Goal: Task Accomplishment & Management: Manage account settings

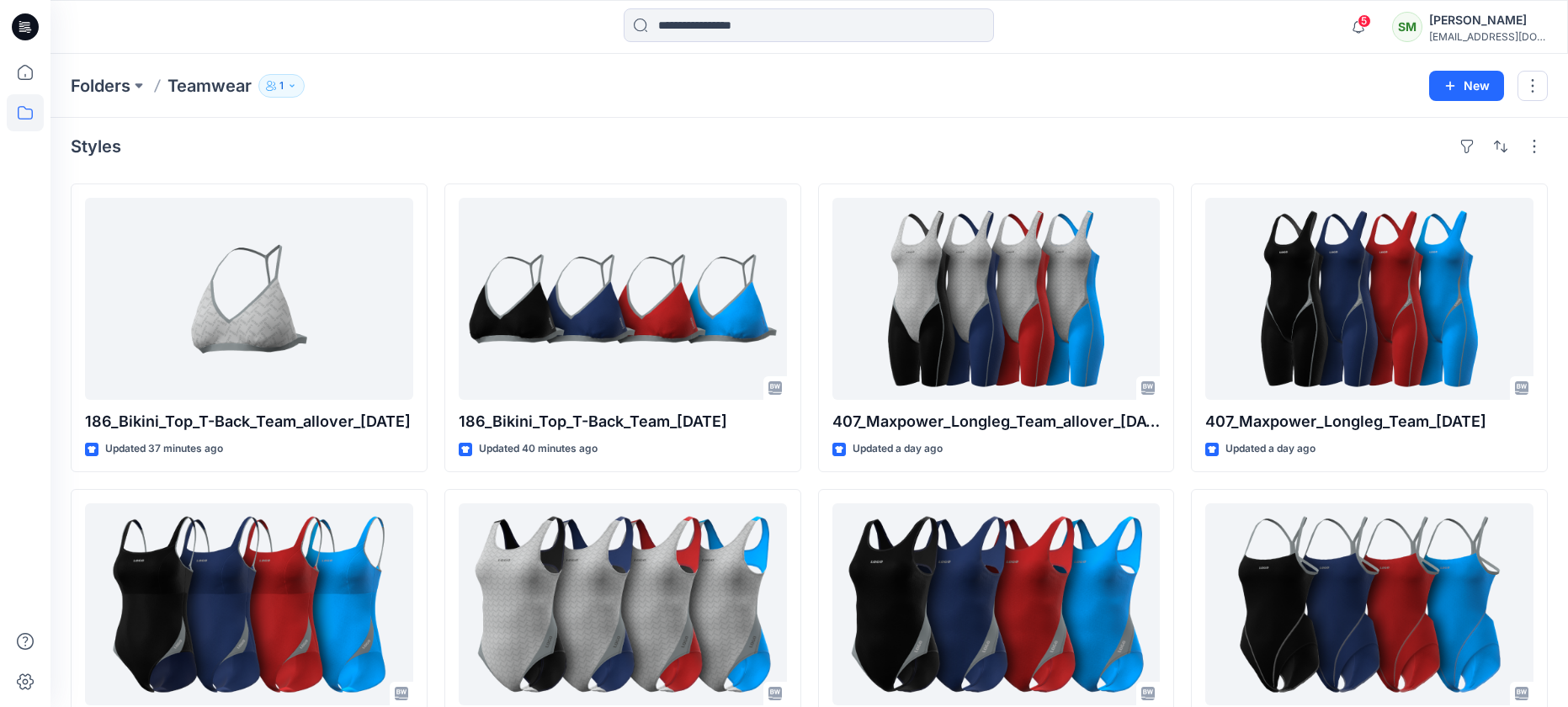
scroll to position [0, 1]
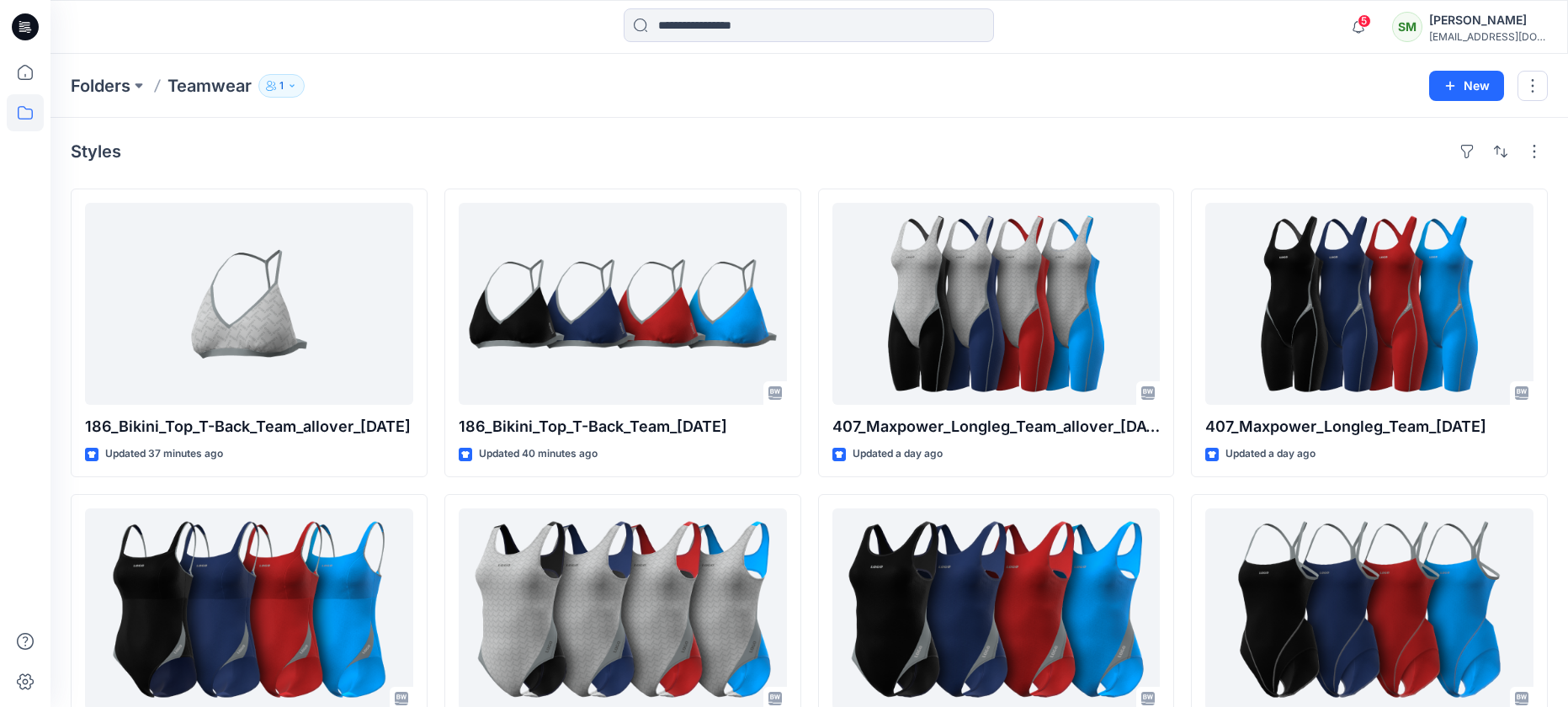
click at [1231, 144] on div "Styles" at bounding box center [809, 151] width 1477 height 27
click at [1374, 25] on icon "button" at bounding box center [1358, 27] width 32 height 34
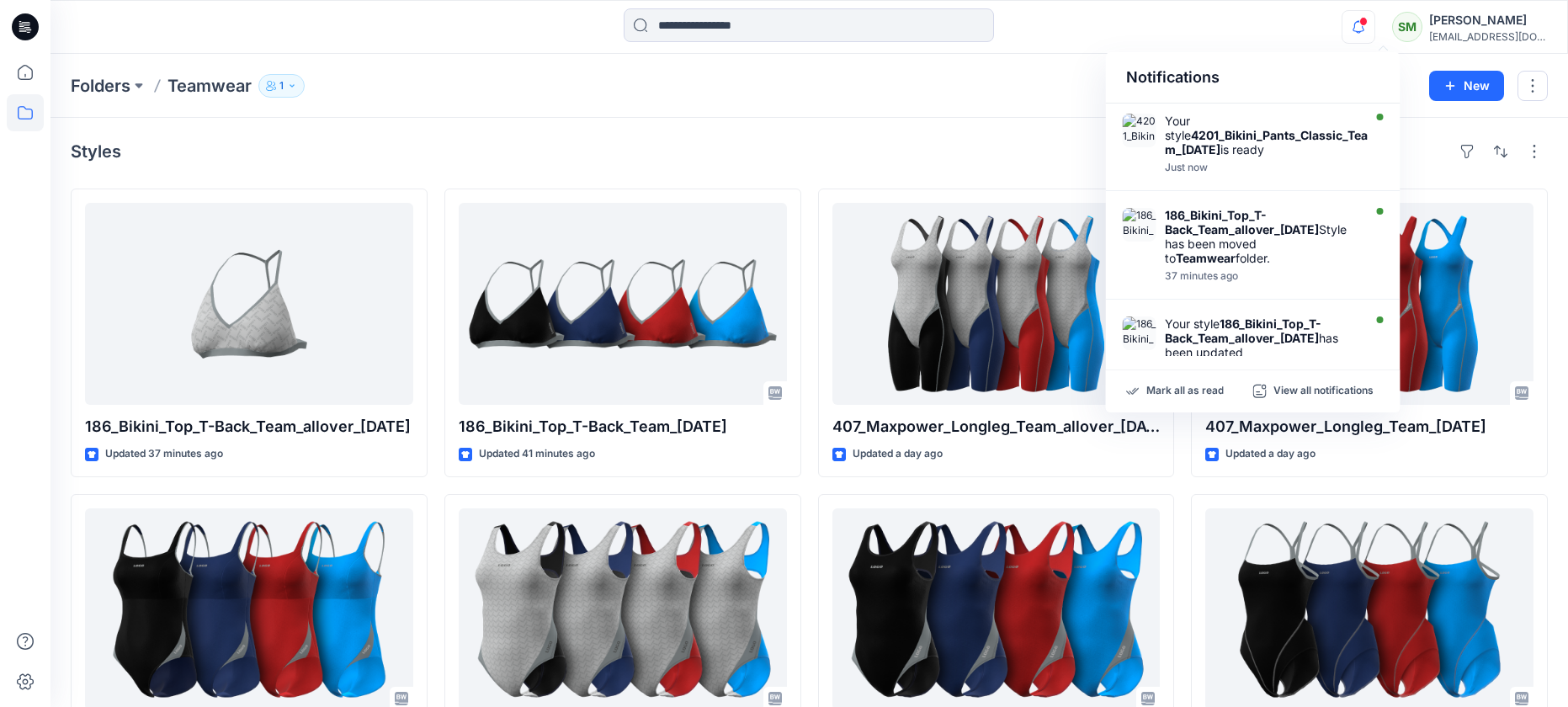
click at [1008, 139] on div "Styles" at bounding box center [809, 151] width 1477 height 27
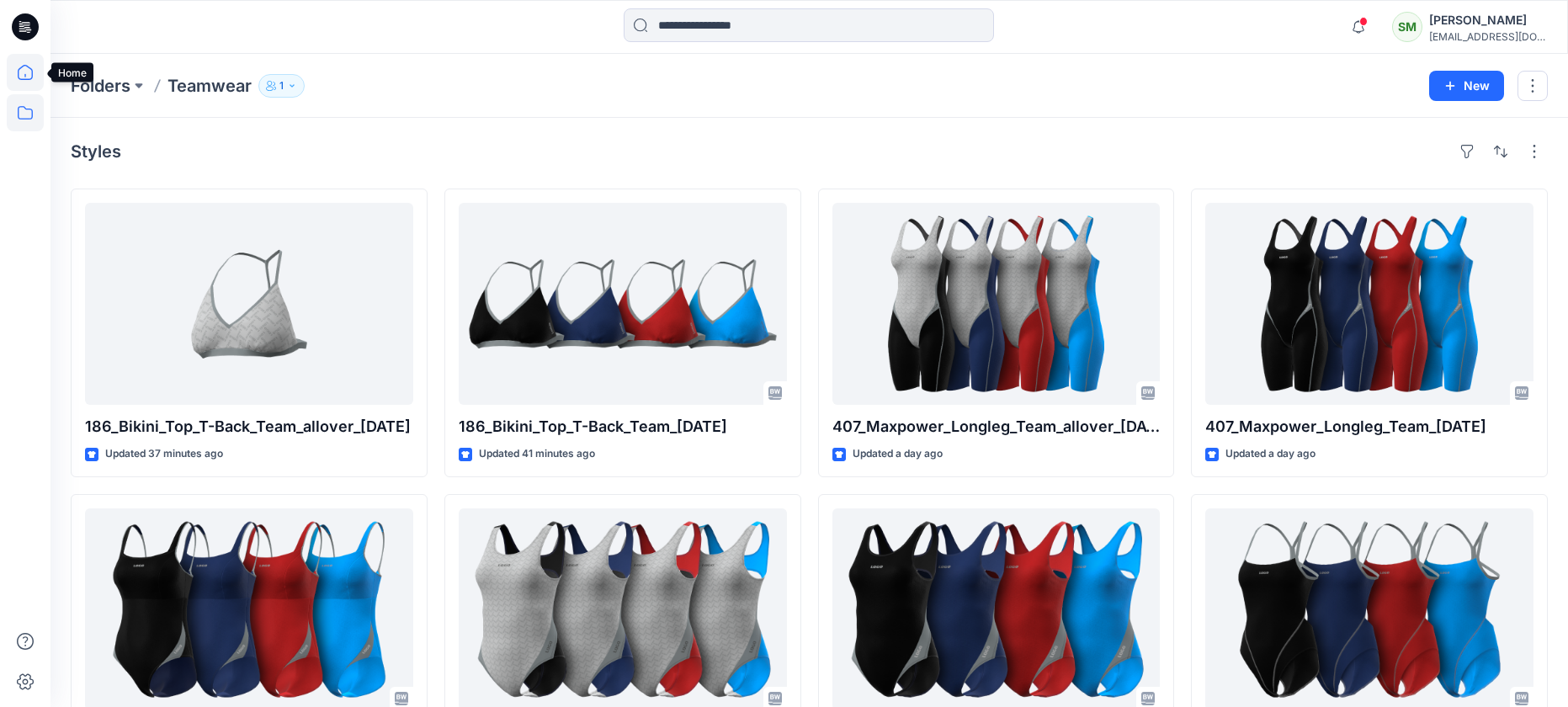
click at [22, 68] on icon at bounding box center [25, 72] width 37 height 37
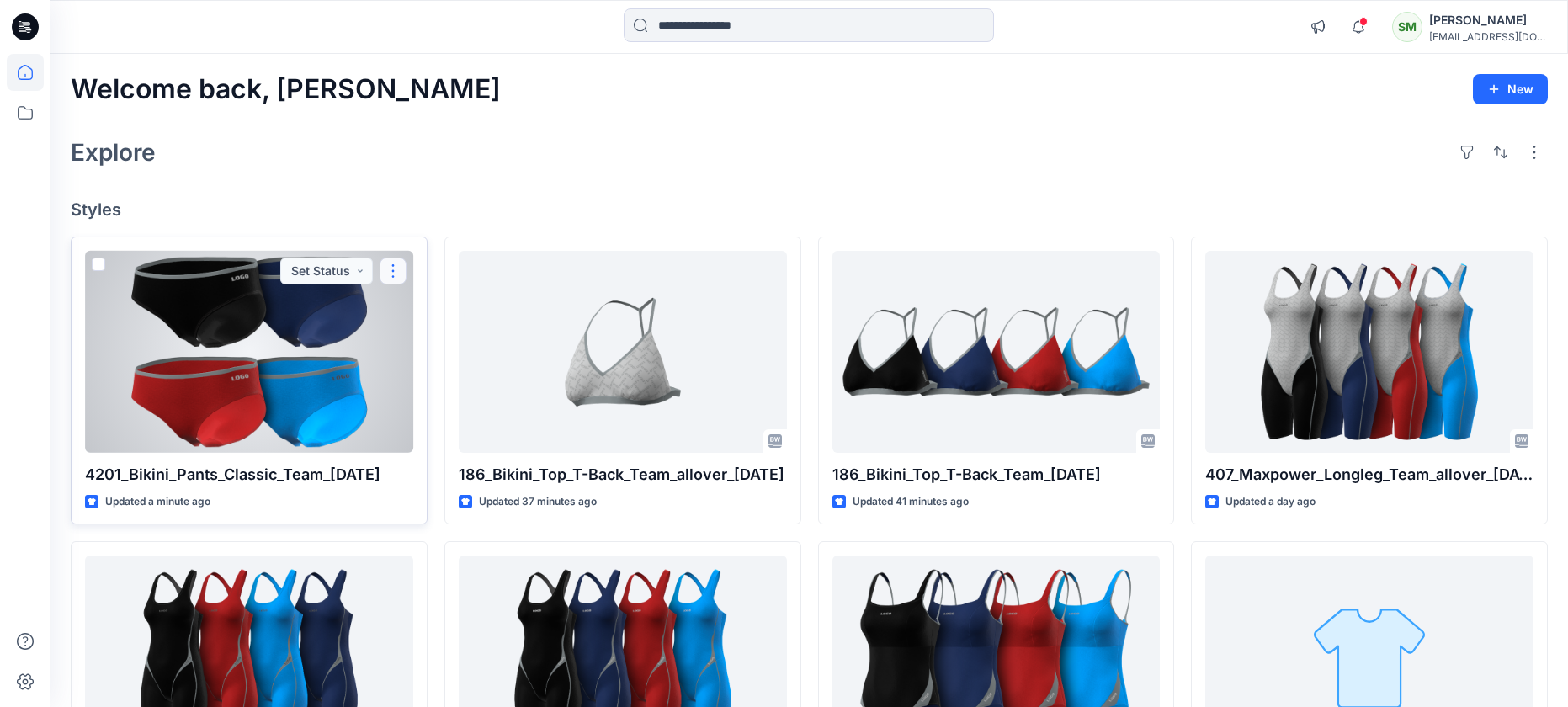
click at [397, 271] on button "button" at bounding box center [392, 271] width 27 height 27
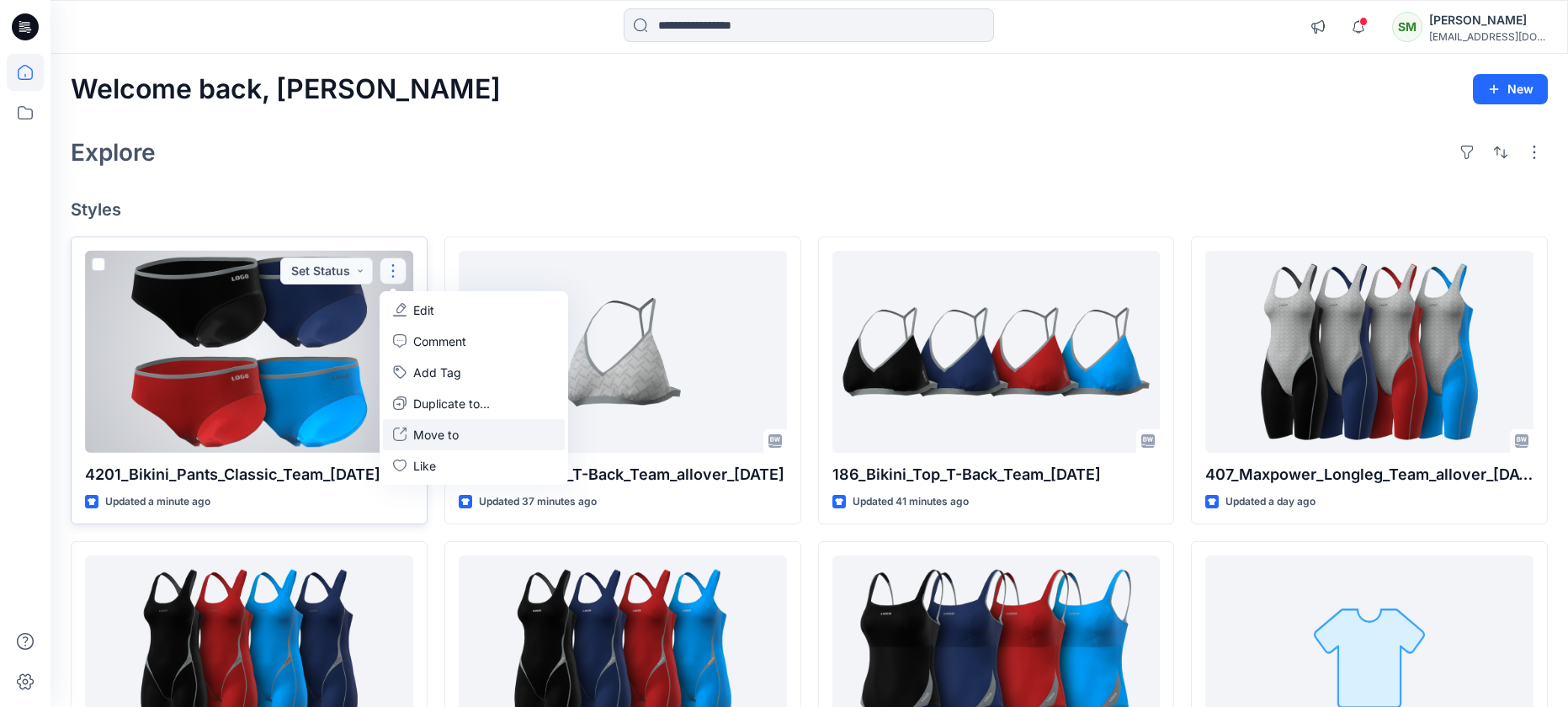
click at [421, 429] on p "Move to" at bounding box center [436, 435] width 45 height 18
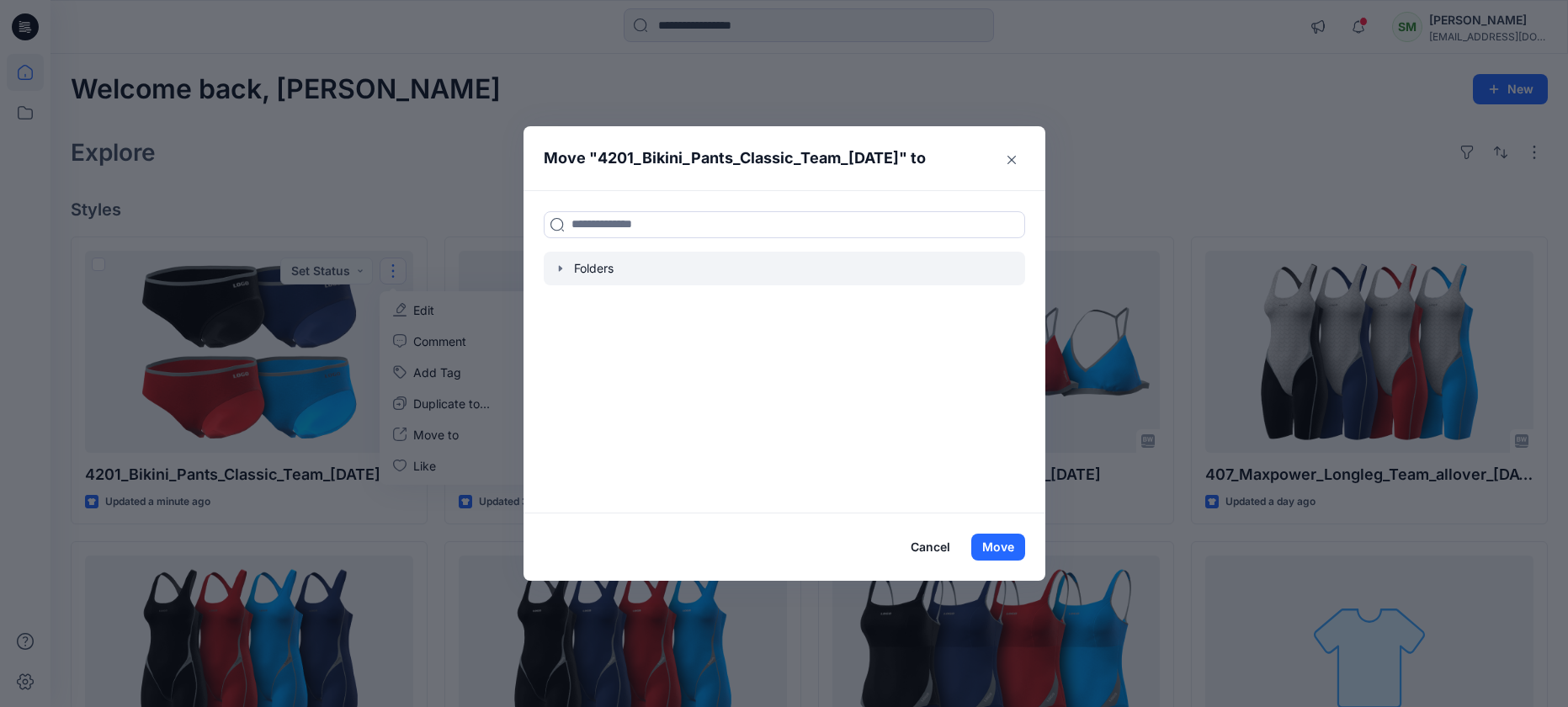
click at [585, 270] on div at bounding box center [784, 269] width 481 height 34
click at [590, 268] on div at bounding box center [784, 269] width 481 height 34
click at [559, 265] on icon "button" at bounding box center [560, 269] width 13 height 13
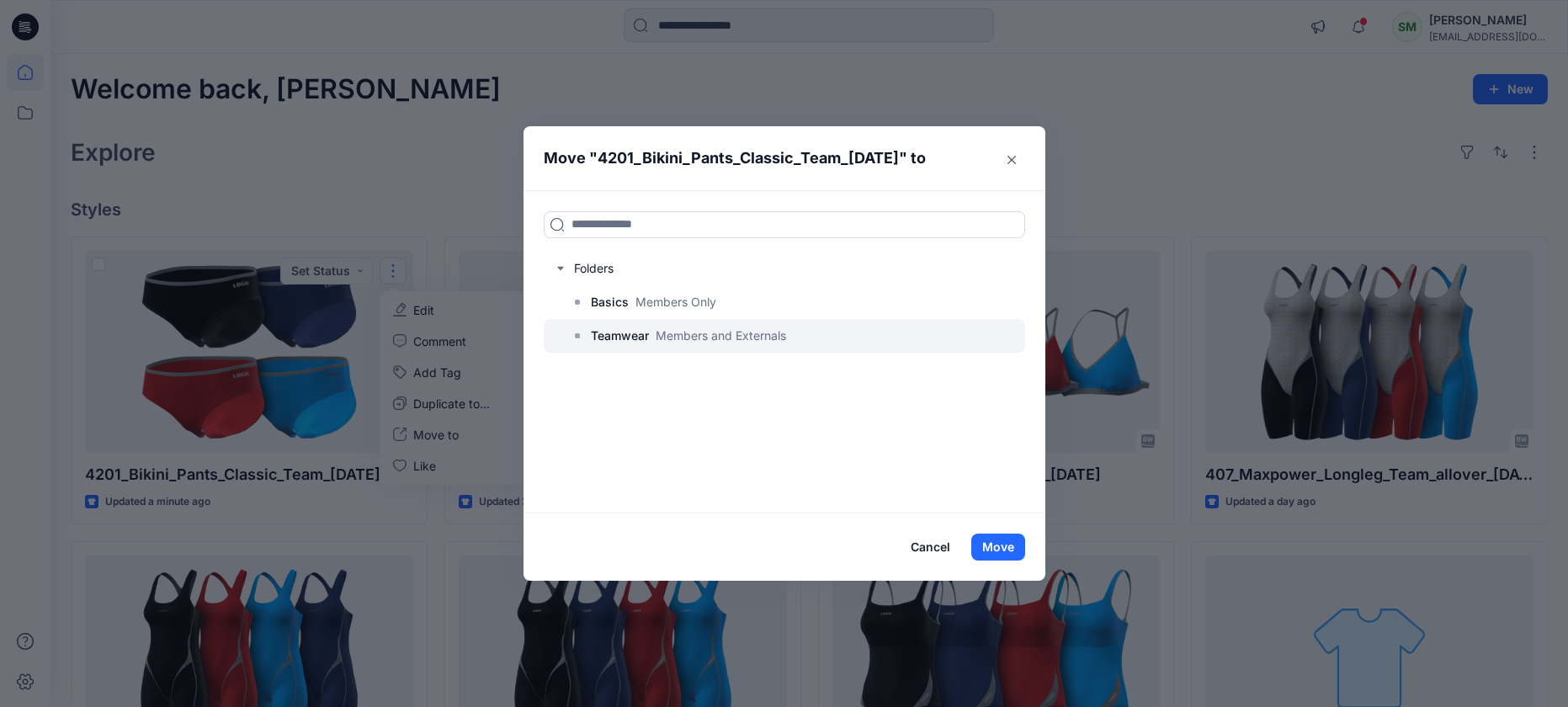
click at [595, 332] on p "Teamwear" at bounding box center [619, 335] width 58 height 20
click at [606, 334] on p "Teamwear" at bounding box center [619, 335] width 58 height 20
click at [994, 543] on button "Move" at bounding box center [998, 547] width 54 height 27
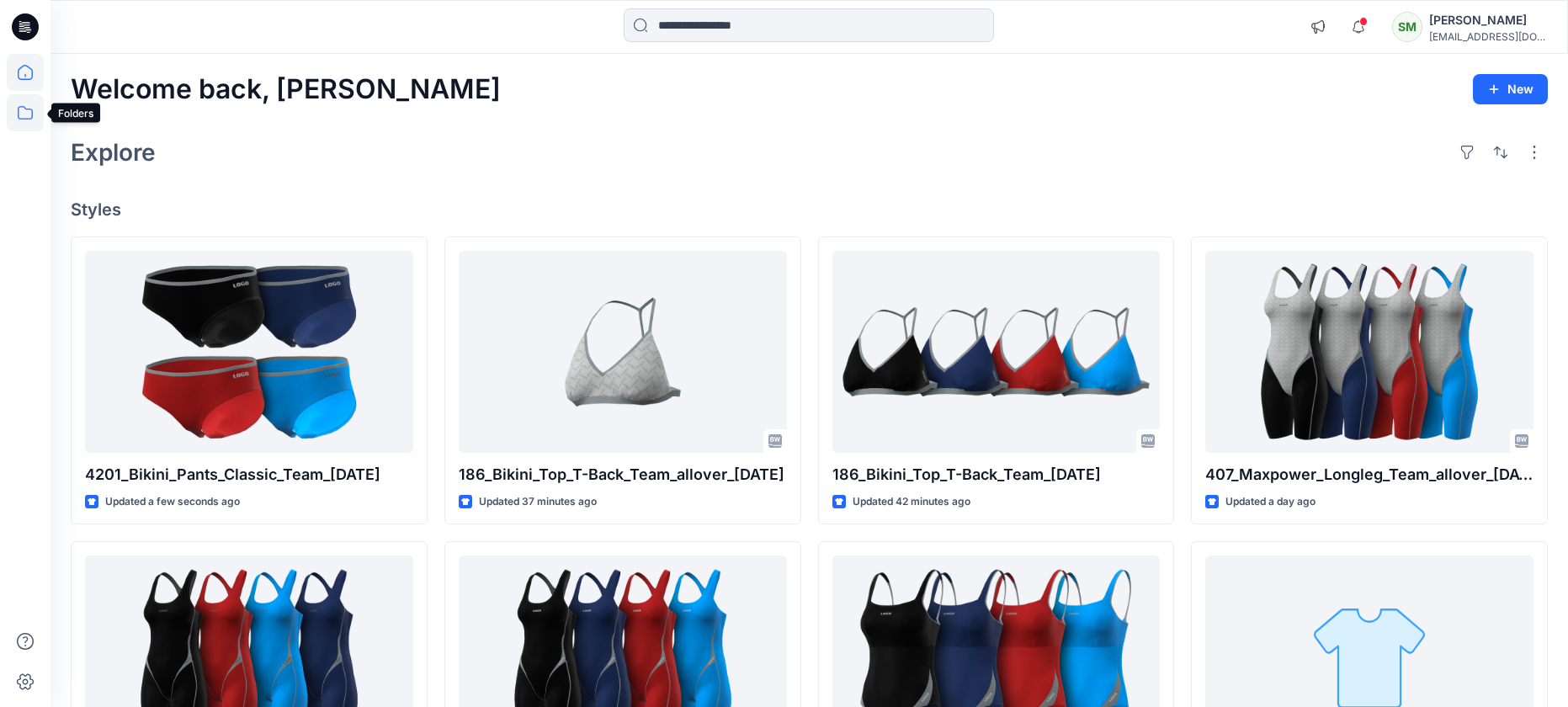
click at [25, 107] on icon at bounding box center [25, 112] width 37 height 37
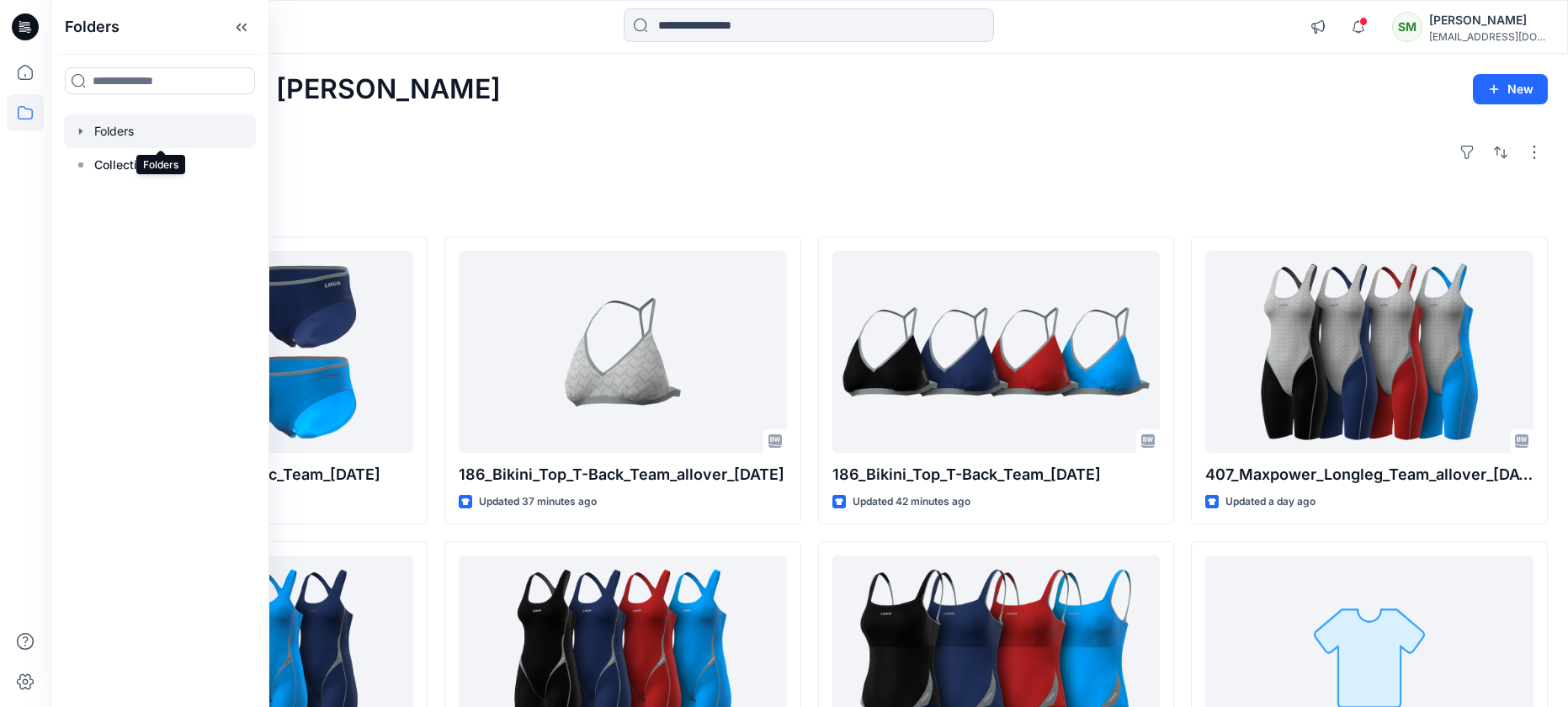
click at [128, 136] on div at bounding box center [159, 131] width 191 height 34
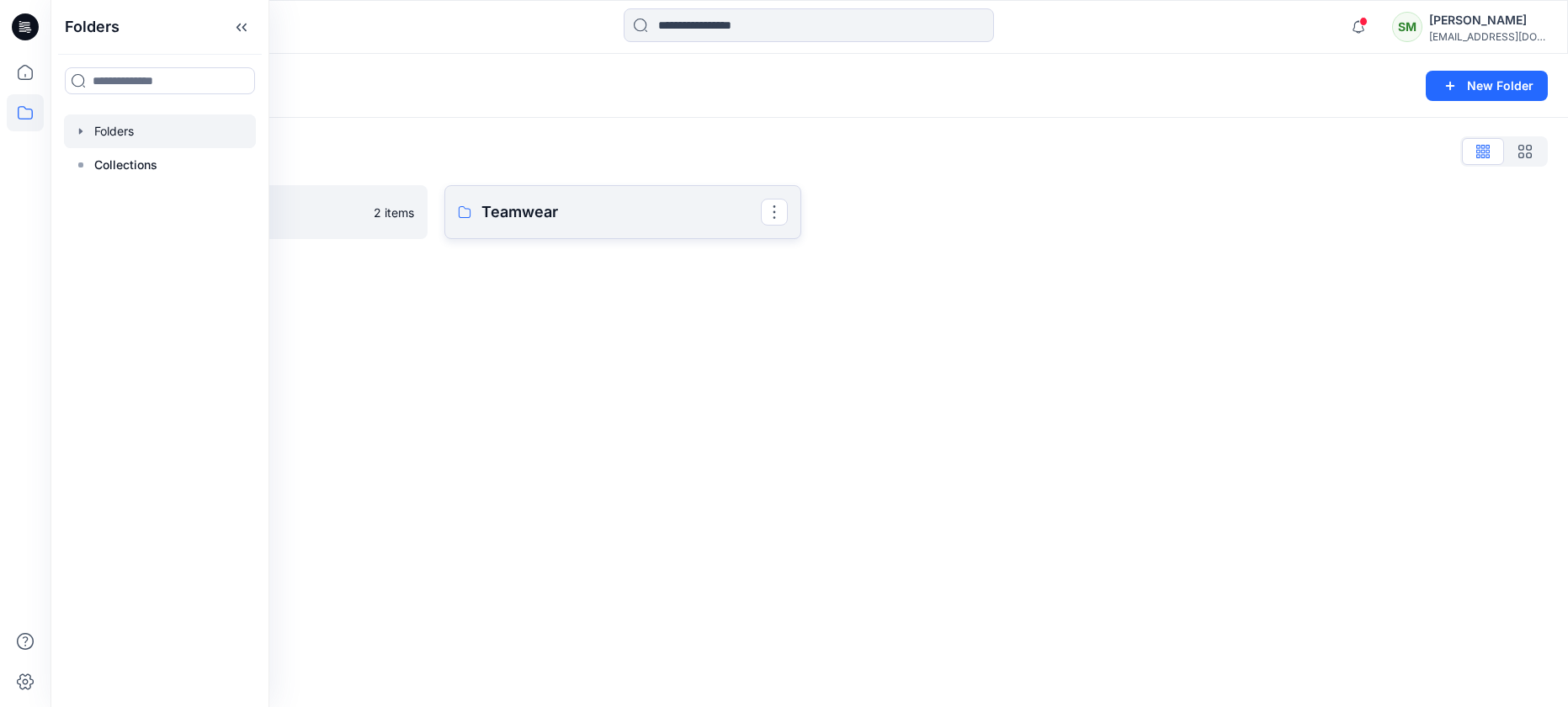
click at [526, 207] on p "Teamwear" at bounding box center [620, 211] width 279 height 24
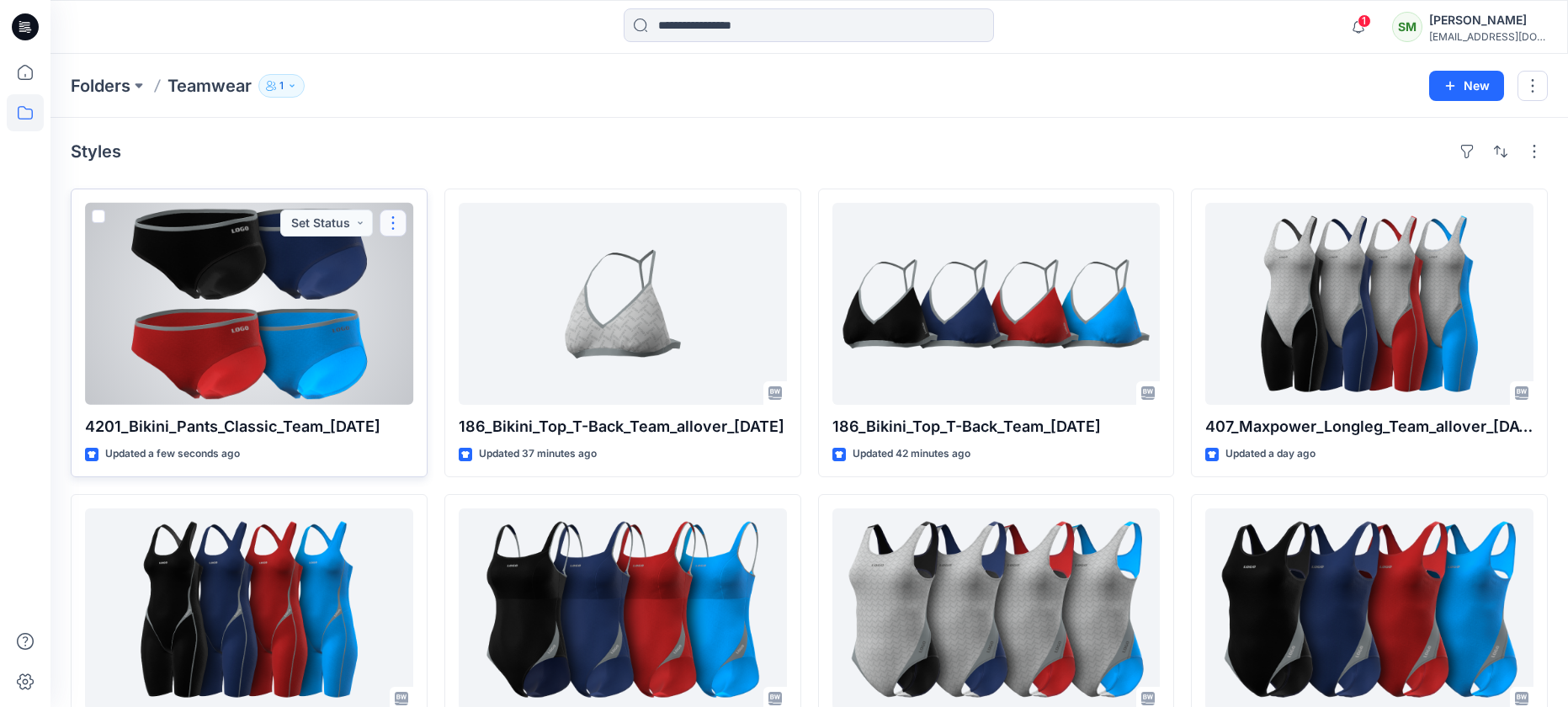
click at [397, 220] on button "button" at bounding box center [392, 222] width 27 height 27
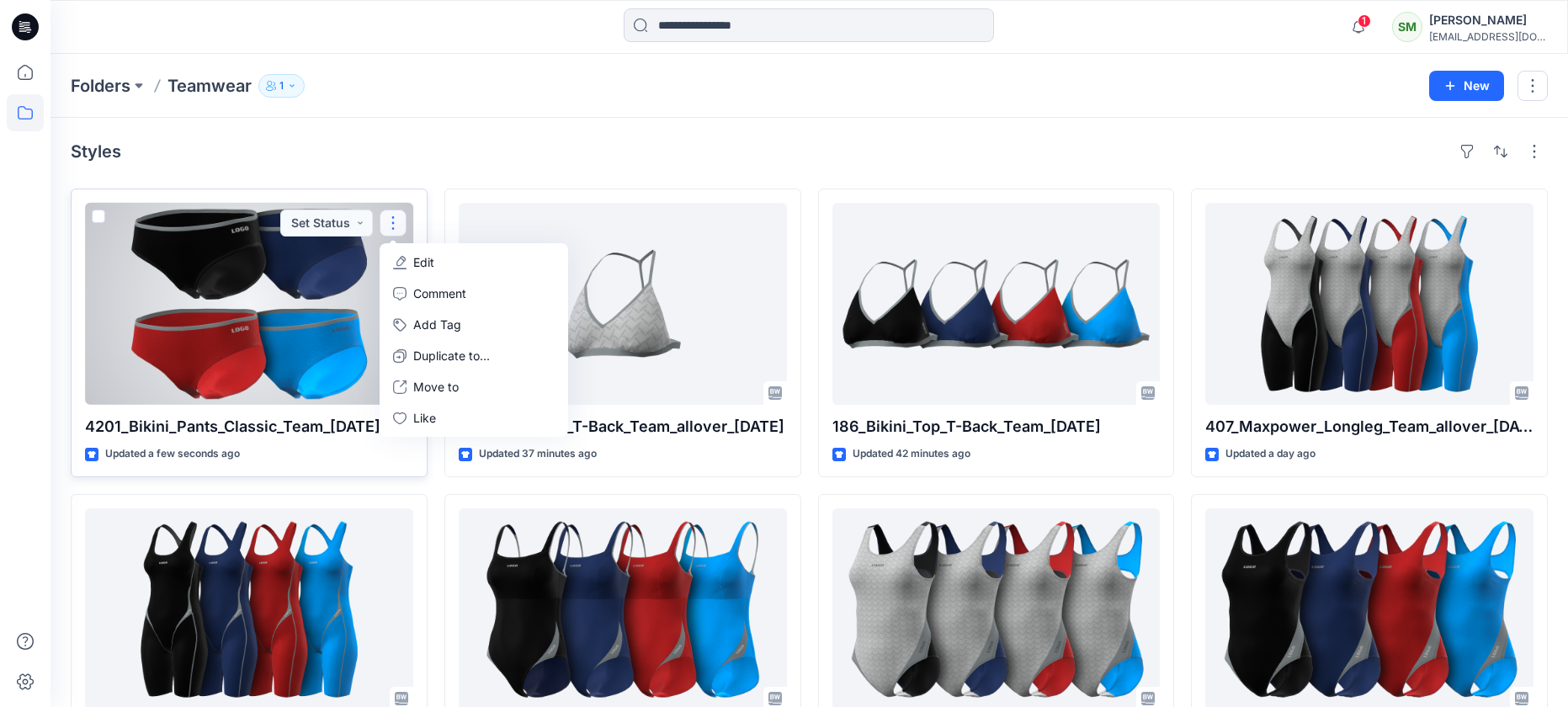
click at [412, 260] on button "Edit" at bounding box center [473, 261] width 182 height 31
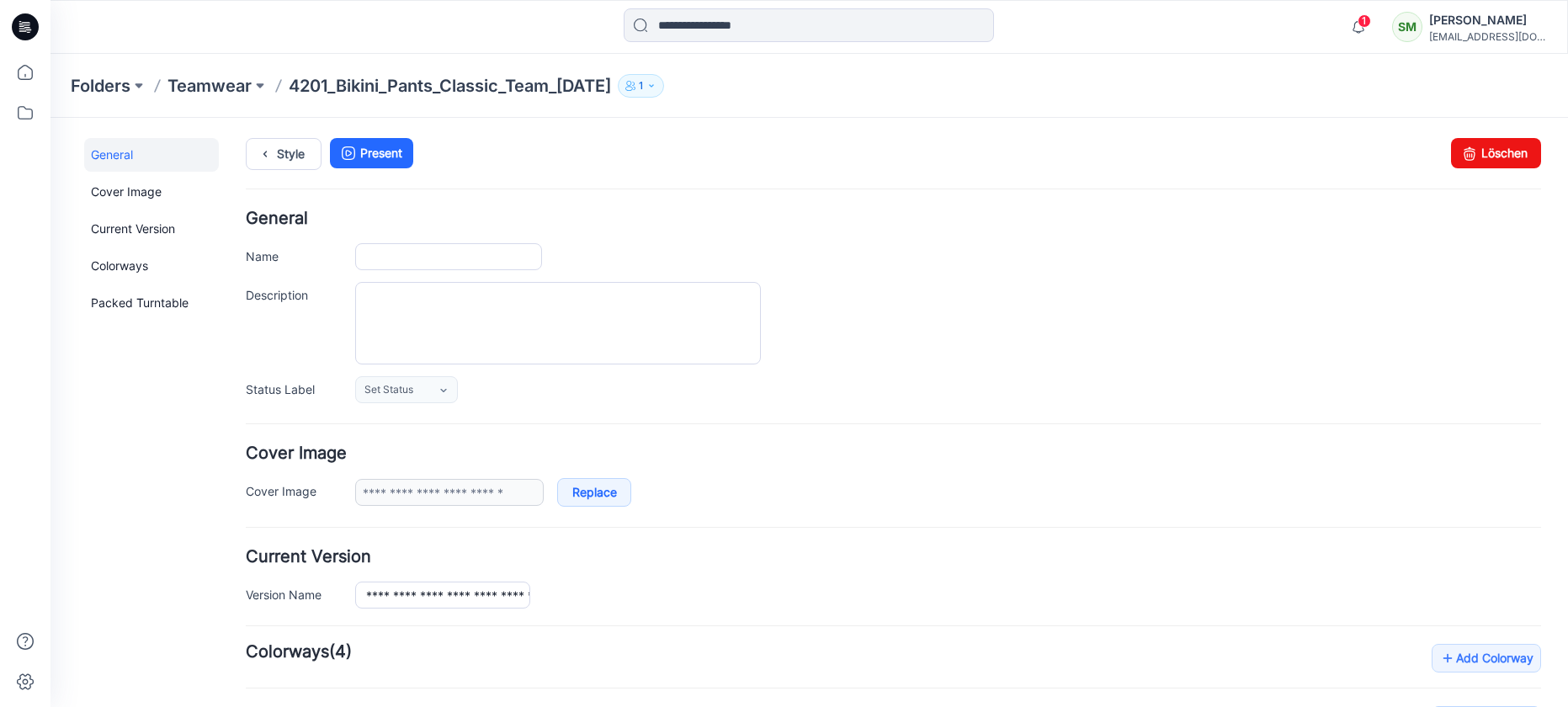
type input "**********"
click at [119, 186] on link "Cover Image" at bounding box center [151, 192] width 135 height 34
click at [23, 70] on icon at bounding box center [25, 72] width 37 height 37
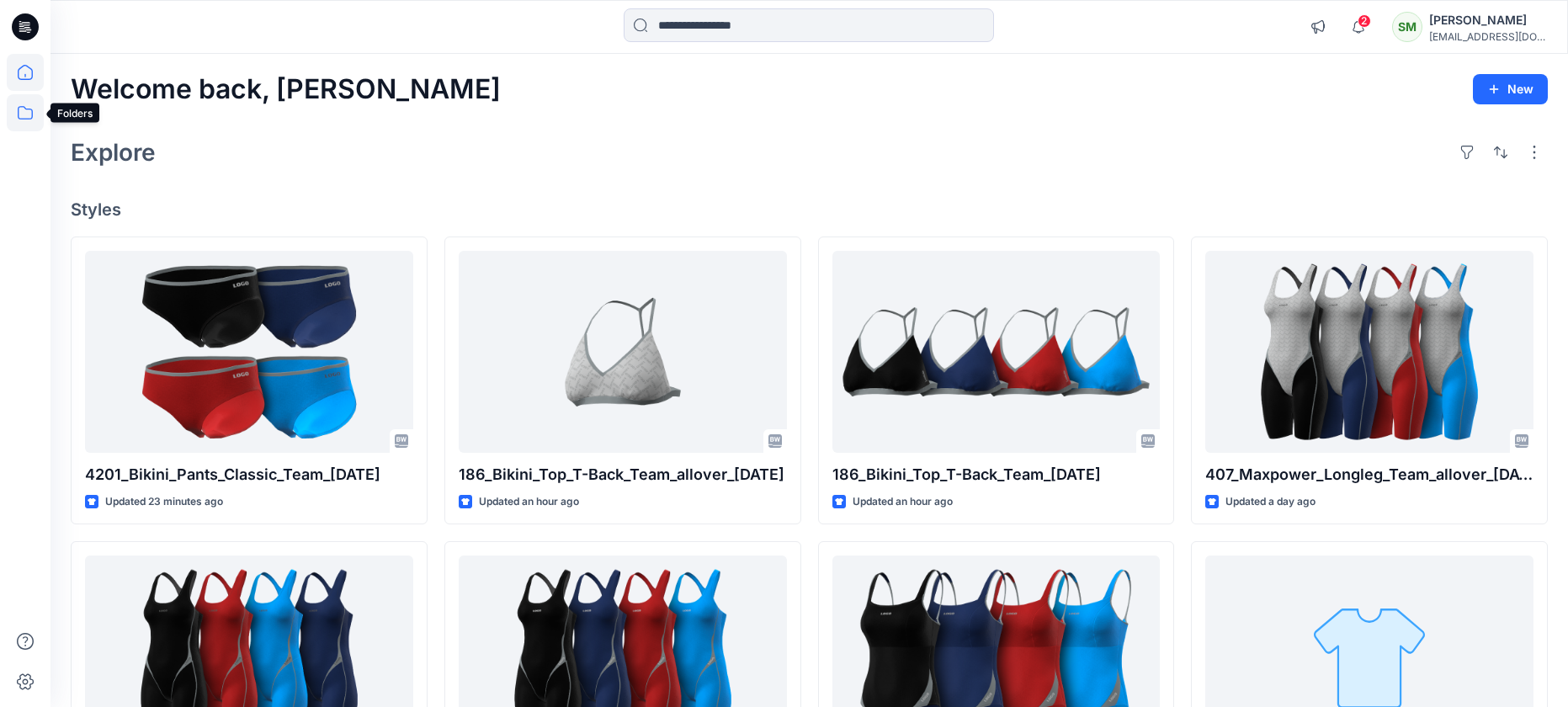
click at [30, 116] on icon at bounding box center [25, 112] width 37 height 37
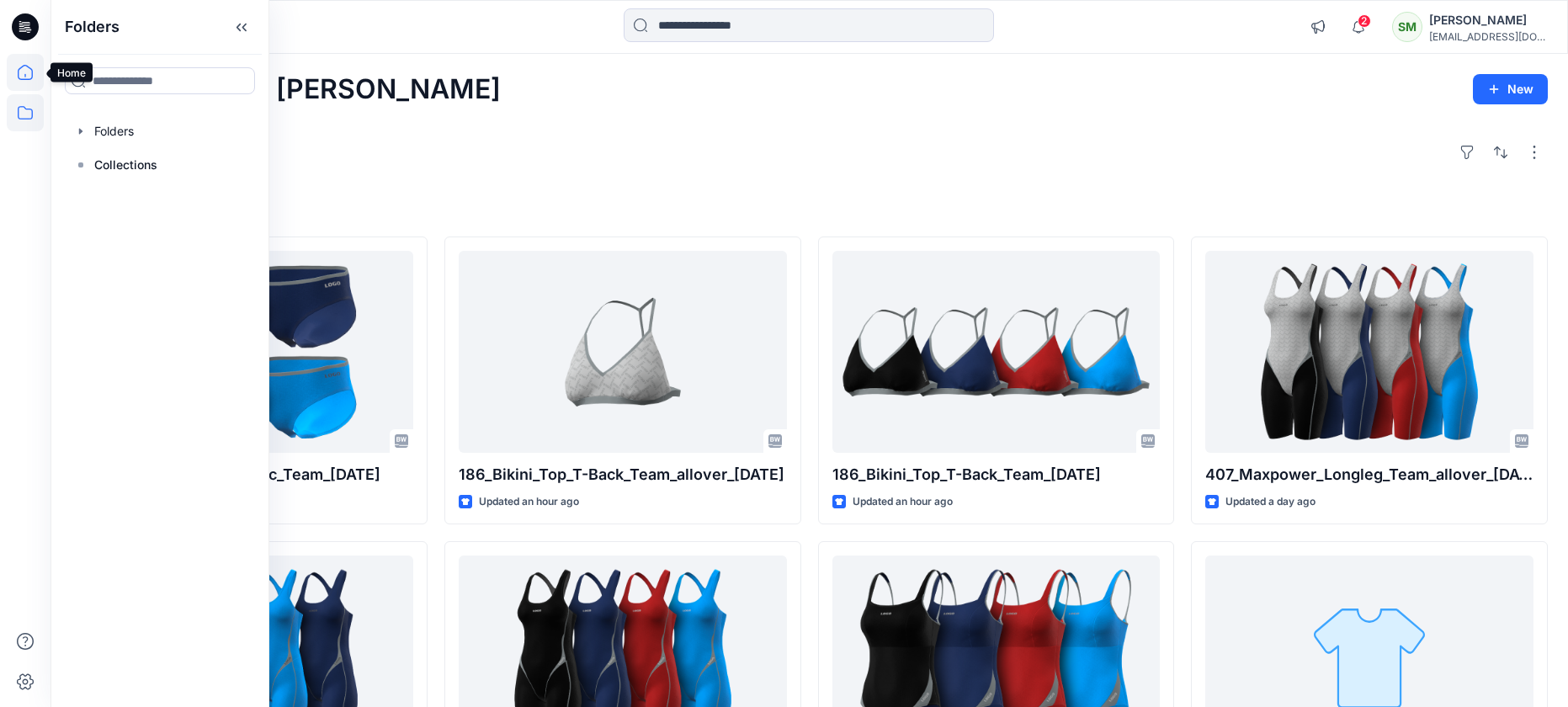
click at [28, 69] on icon at bounding box center [25, 72] width 37 height 37
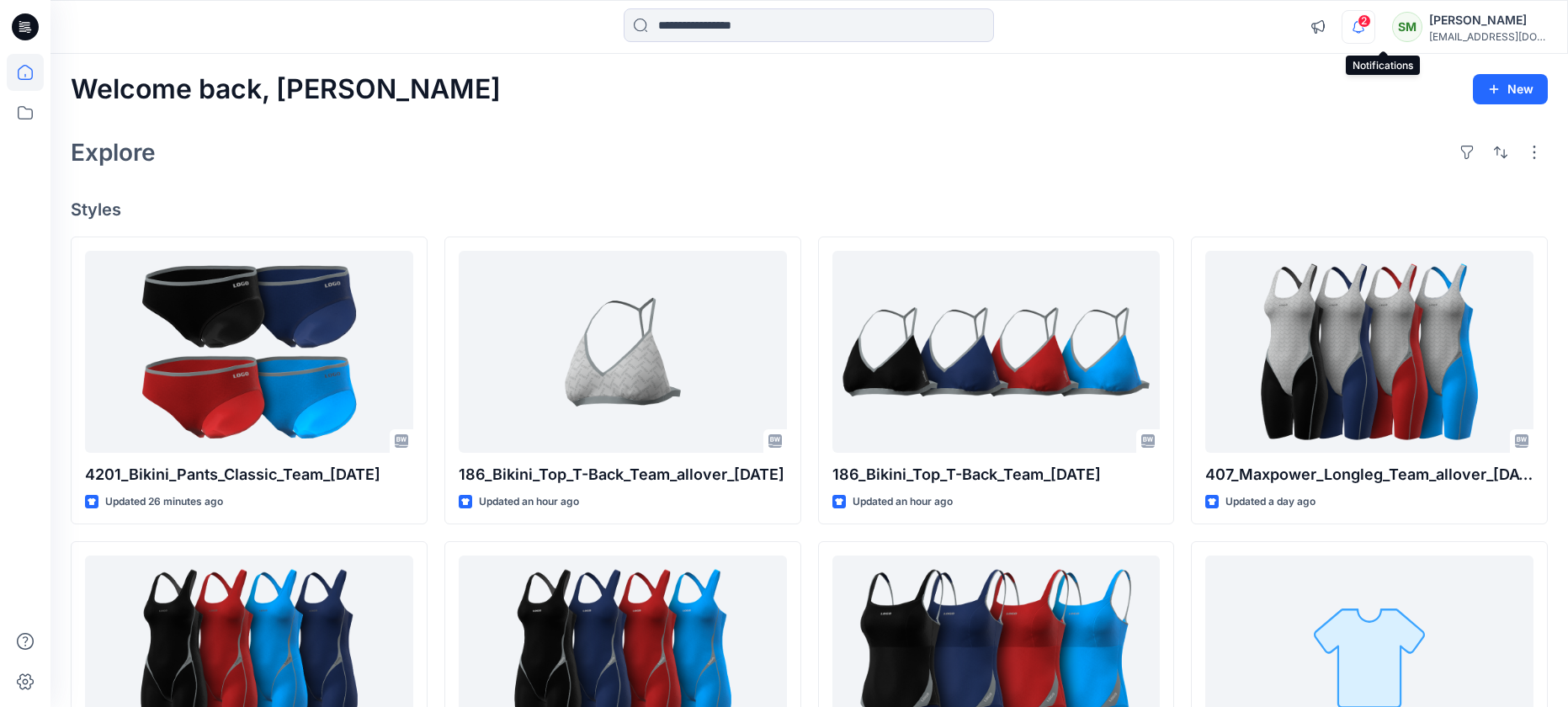
click at [1374, 19] on icon "button" at bounding box center [1358, 27] width 32 height 34
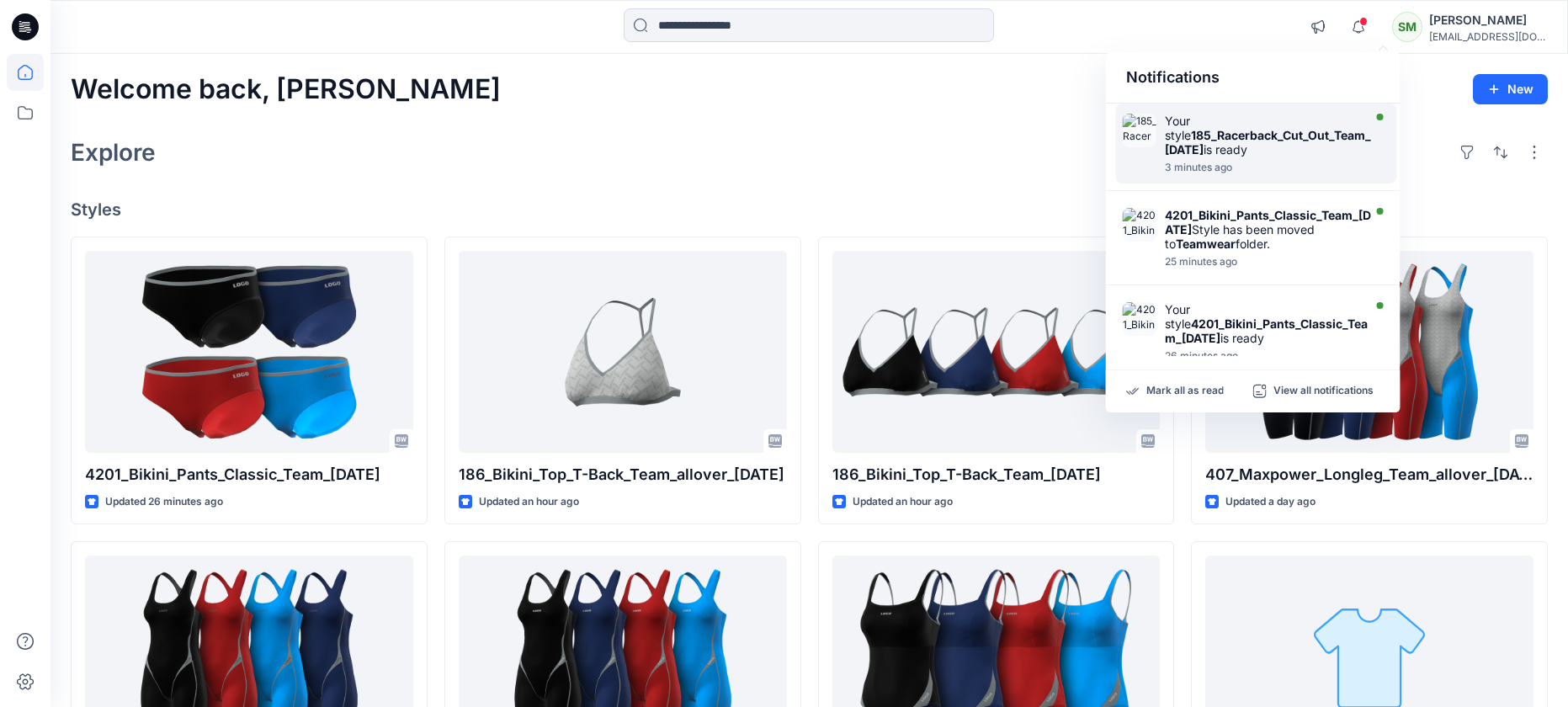
click at [1182, 147] on strong "185_Racerback_Cut_Out_Team_[DATE]" at bounding box center [1267, 142] width 206 height 28
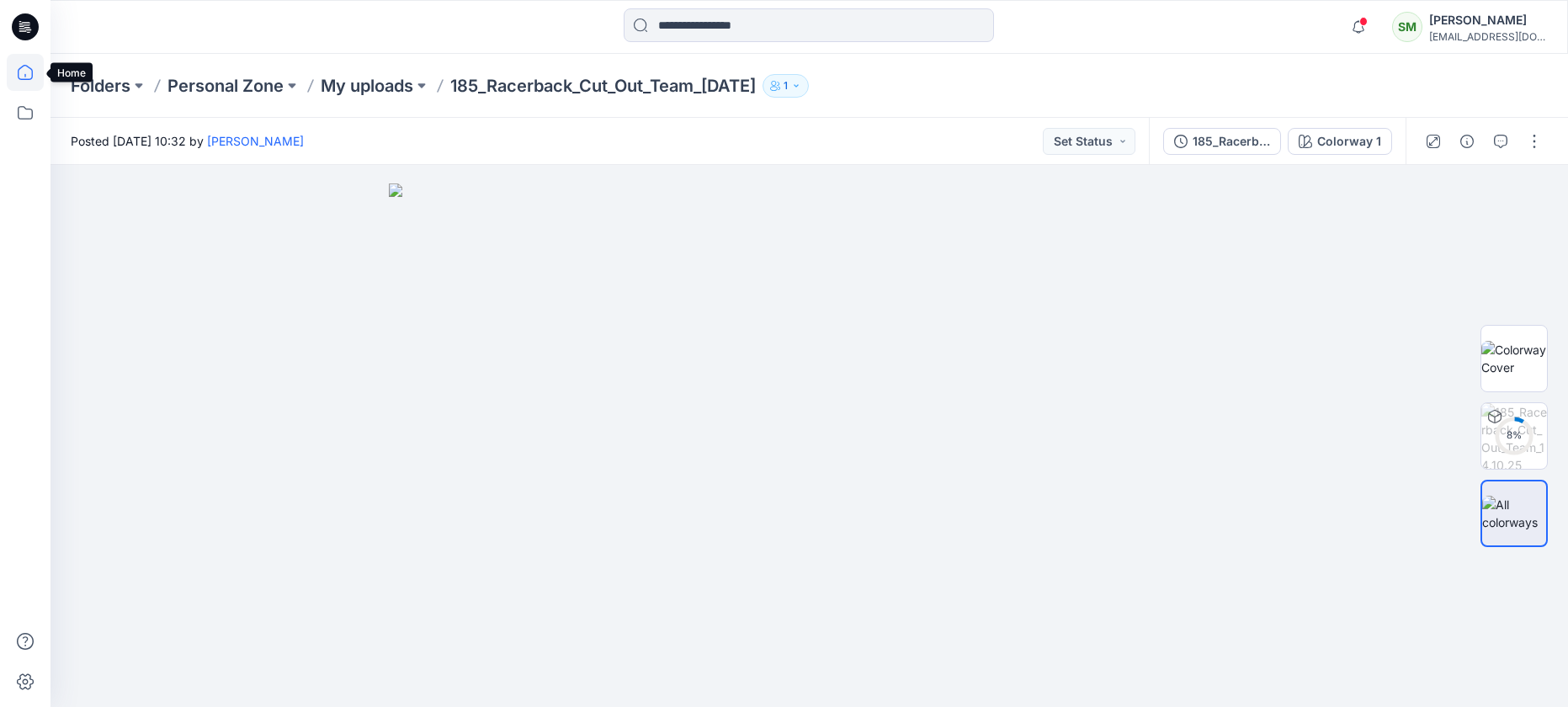
click at [29, 69] on icon at bounding box center [25, 72] width 37 height 37
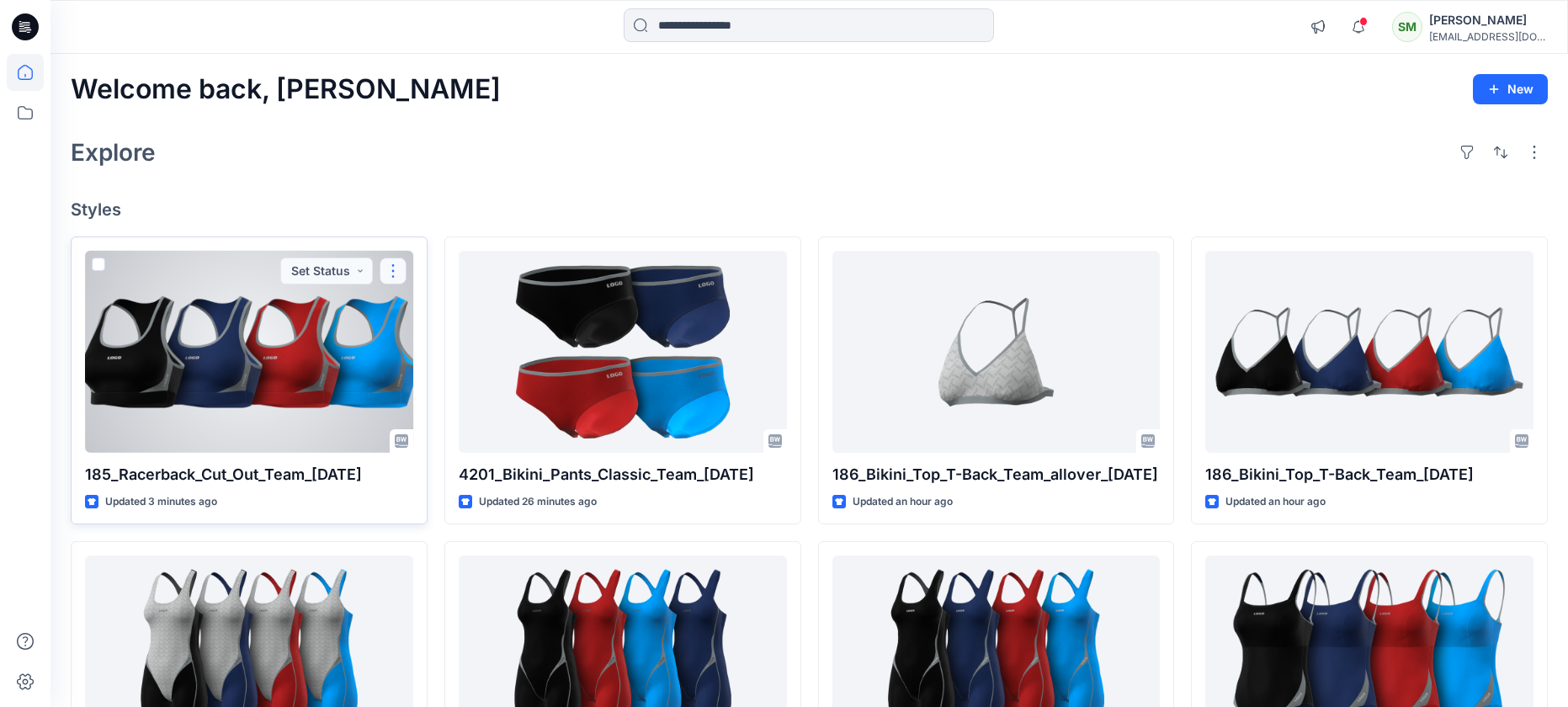
click at [399, 263] on button "button" at bounding box center [392, 271] width 27 height 27
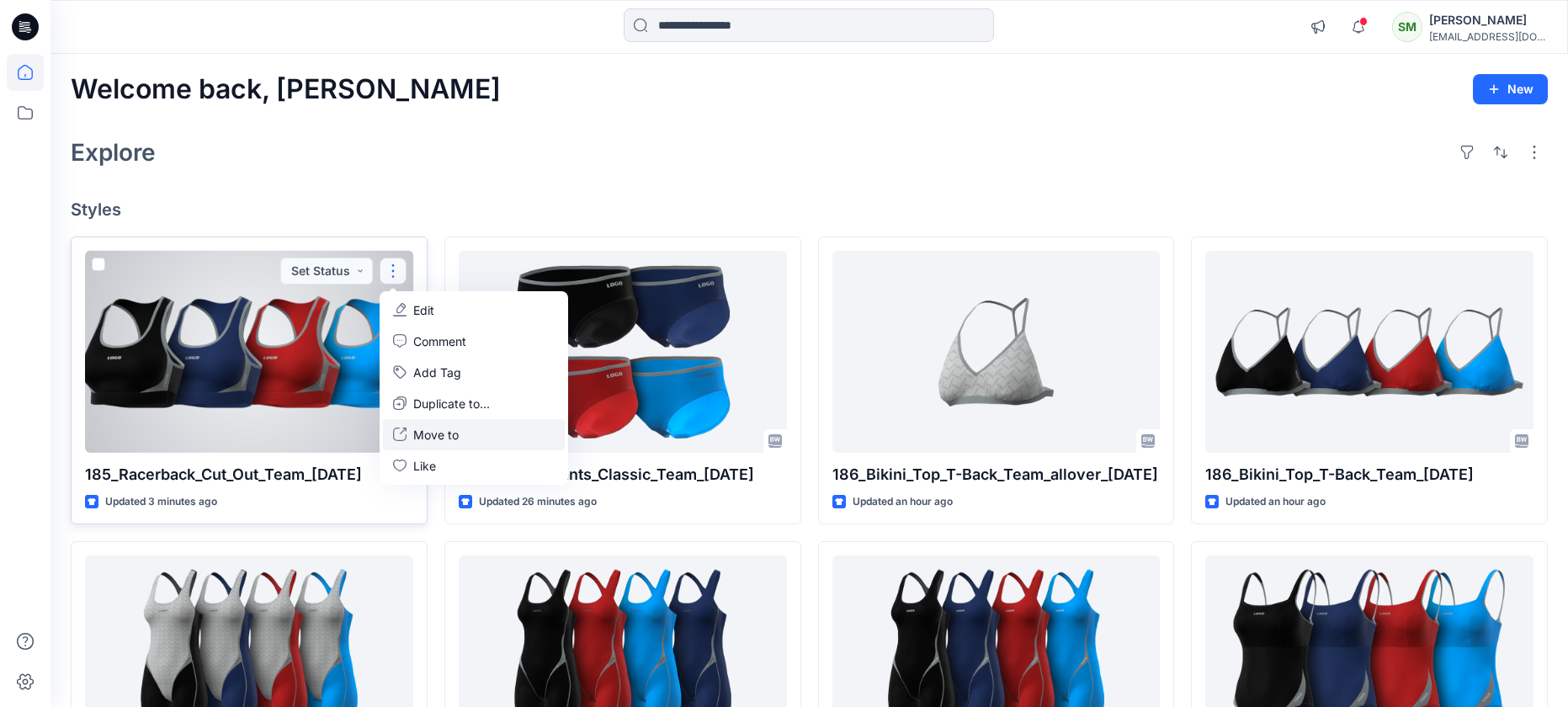
click at [450, 437] on p "Move to" at bounding box center [436, 435] width 45 height 18
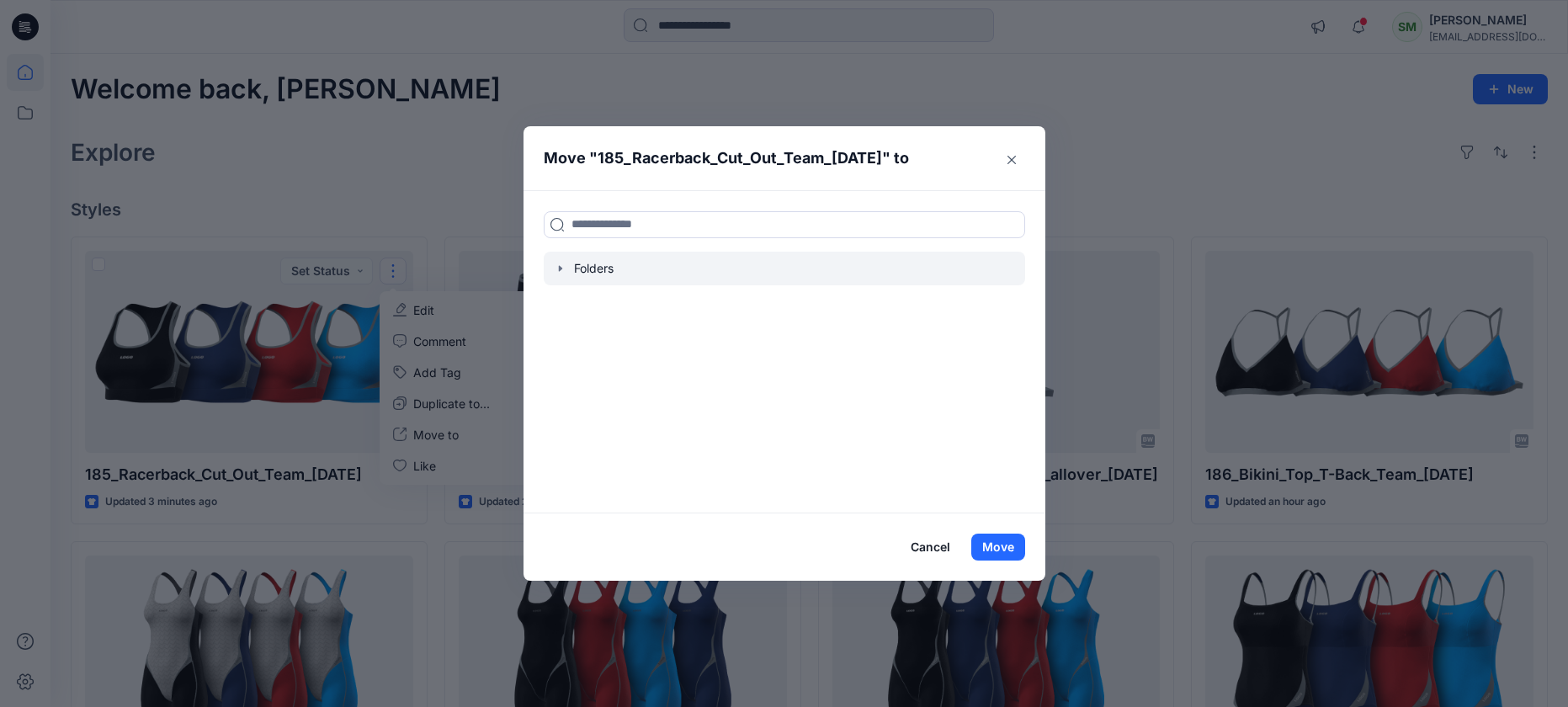
click at [595, 269] on div at bounding box center [784, 269] width 481 height 34
click at [562, 269] on icon "button" at bounding box center [560, 269] width 13 height 13
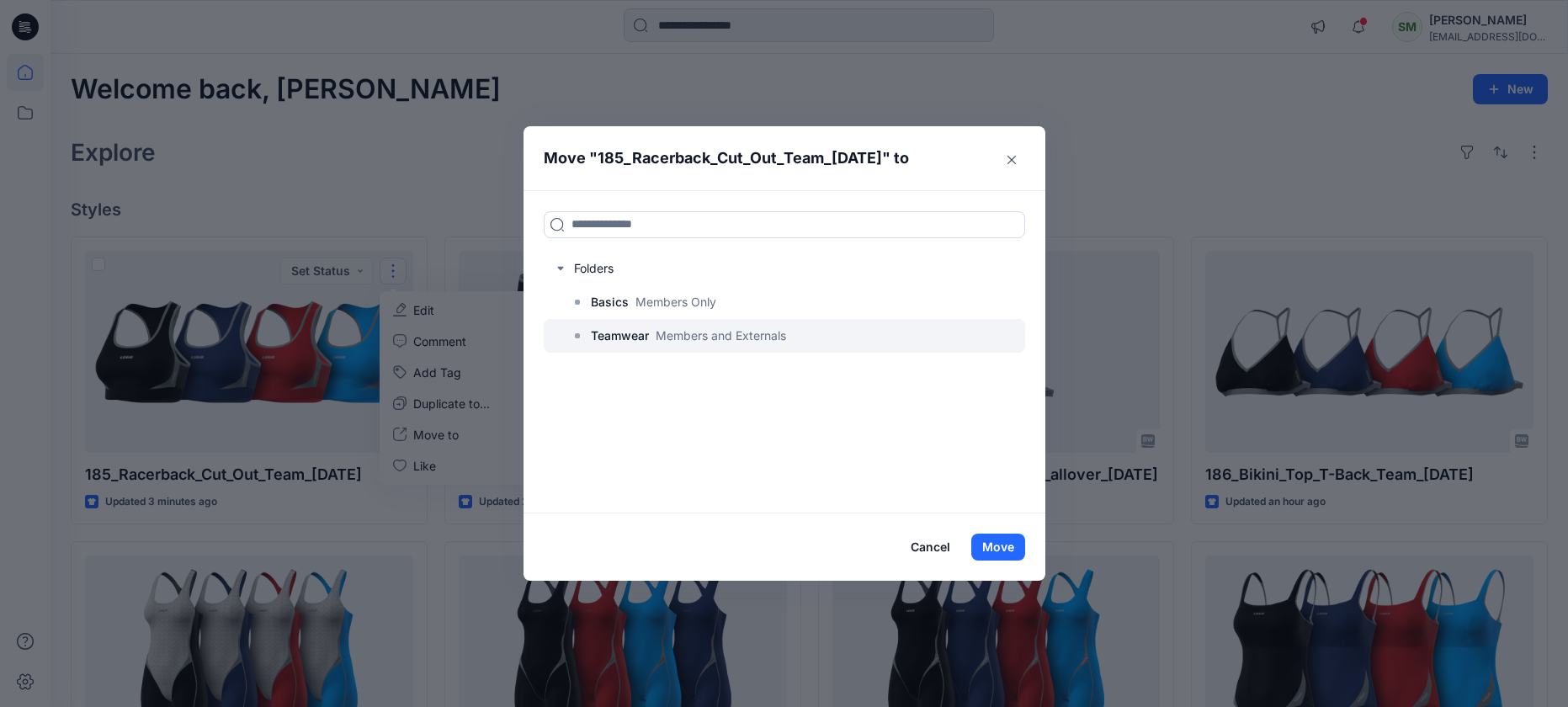
click at [603, 332] on p "Teamwear" at bounding box center [619, 335] width 58 height 20
click at [602, 328] on p "Teamwear" at bounding box center [619, 335] width 58 height 20
click at [992, 539] on button "Move" at bounding box center [998, 547] width 54 height 27
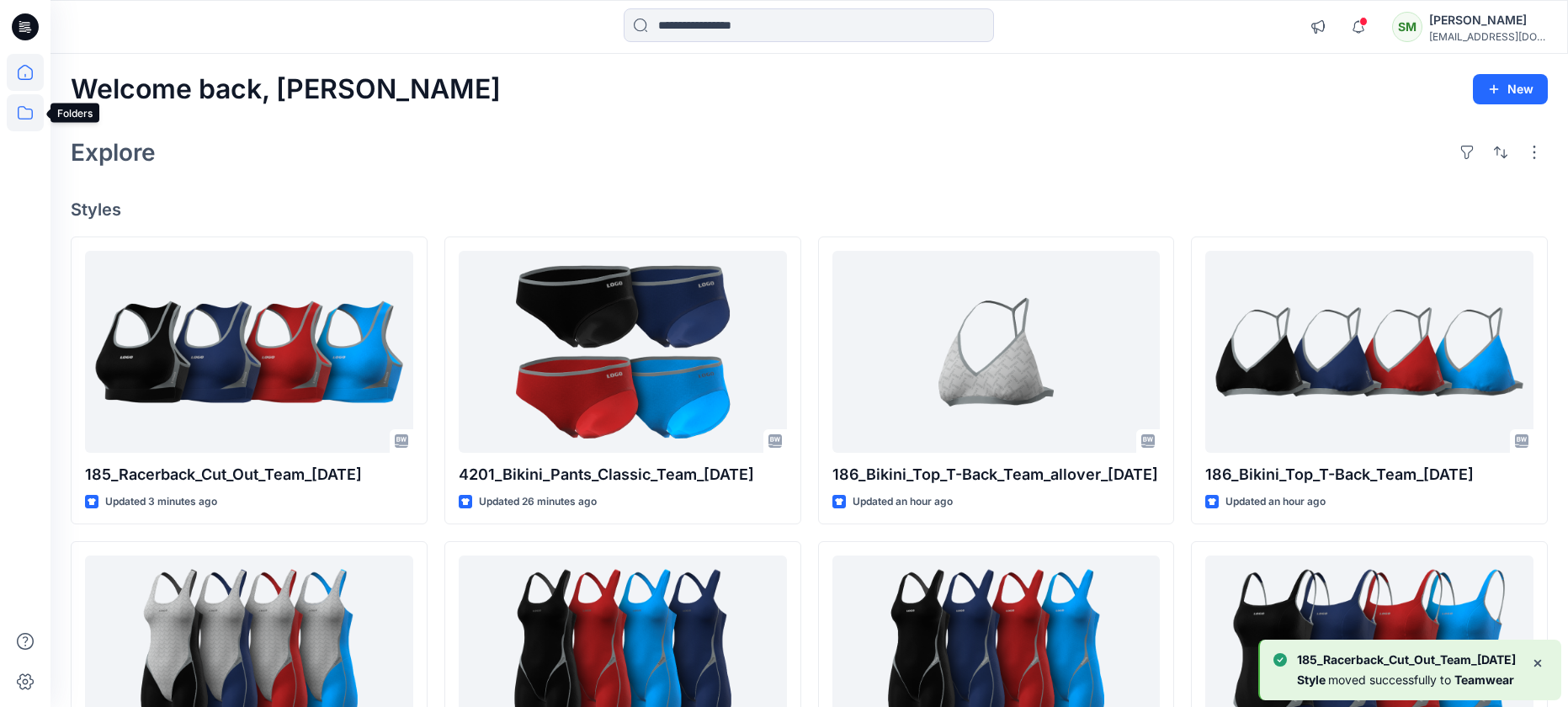
click at [19, 110] on icon at bounding box center [25, 112] width 37 height 37
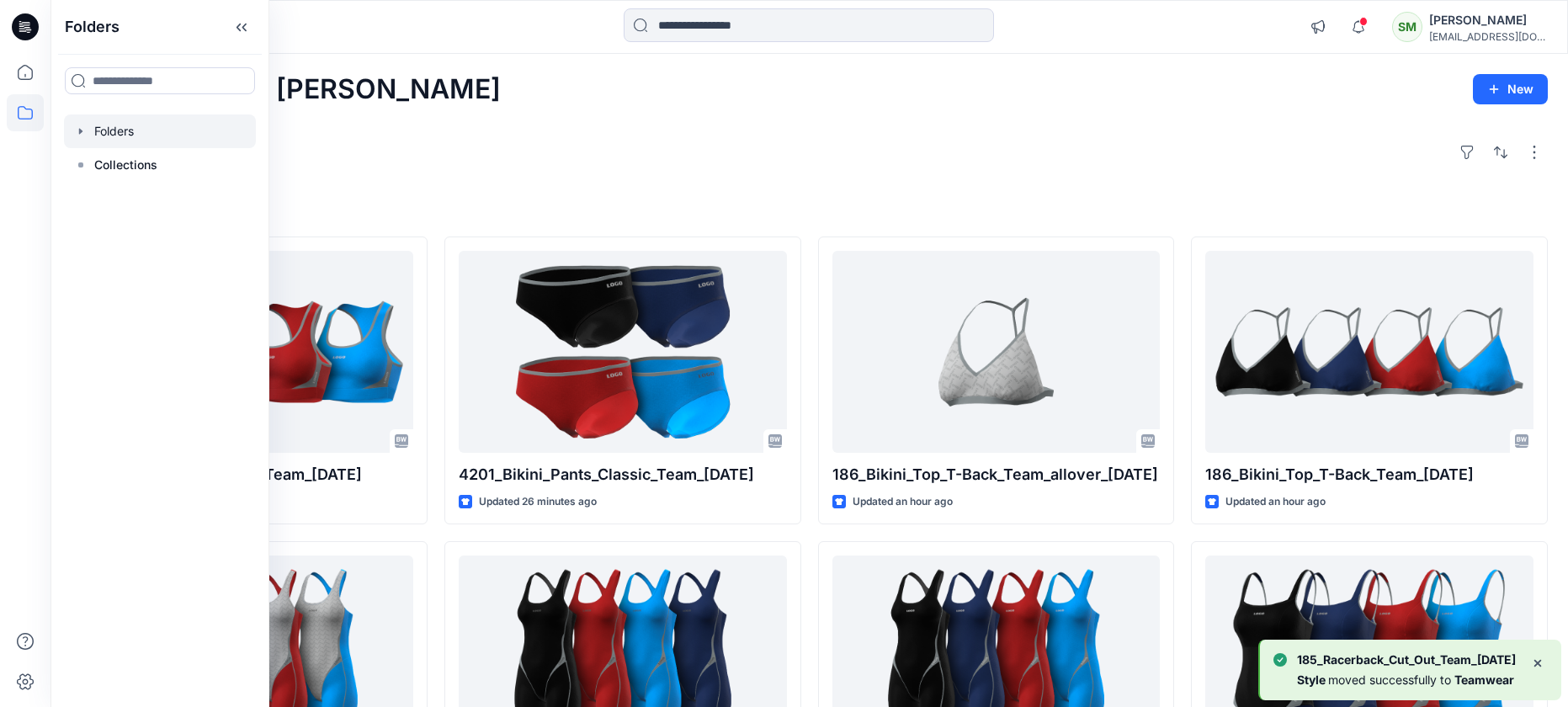
click at [122, 128] on div at bounding box center [159, 131] width 191 height 34
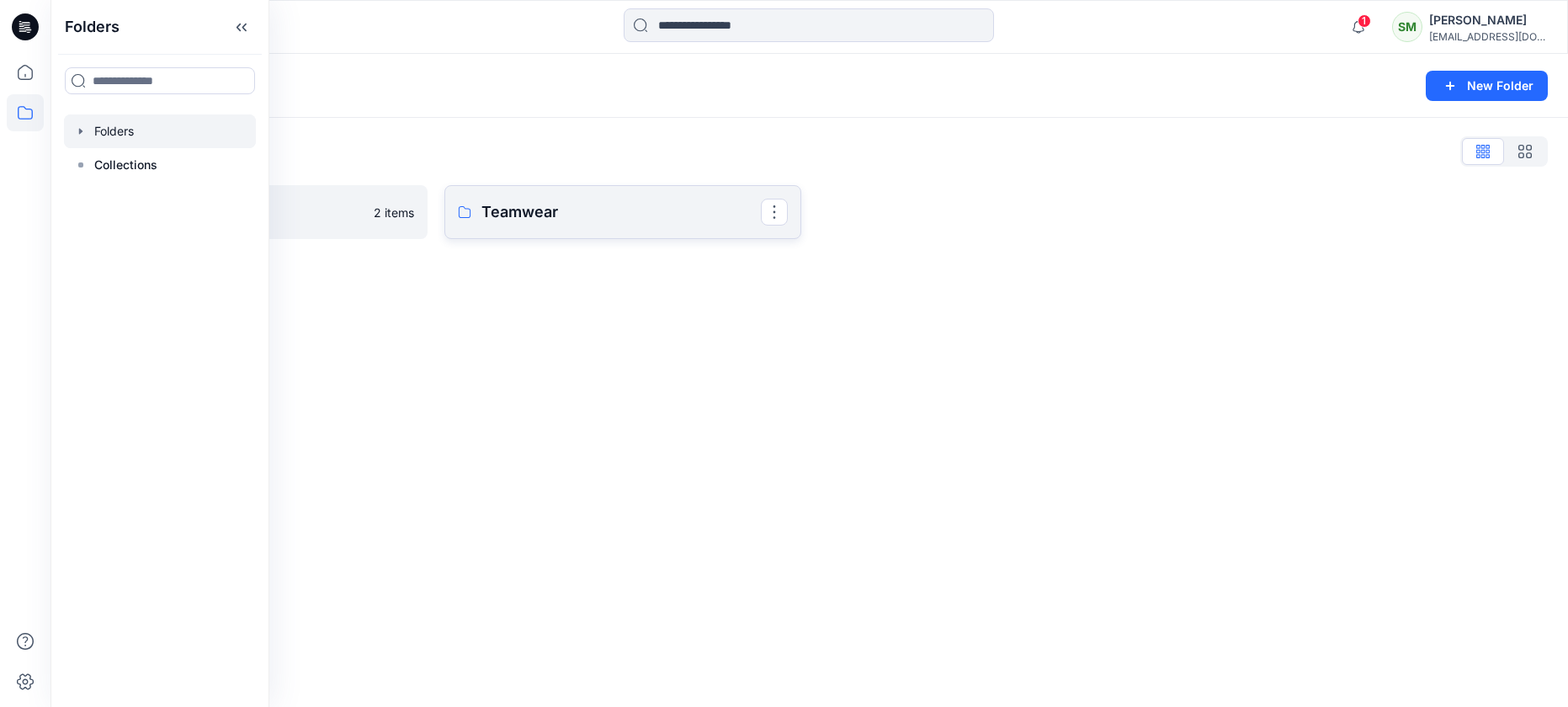
click at [482, 199] on link "Teamwear" at bounding box center [622, 211] width 356 height 54
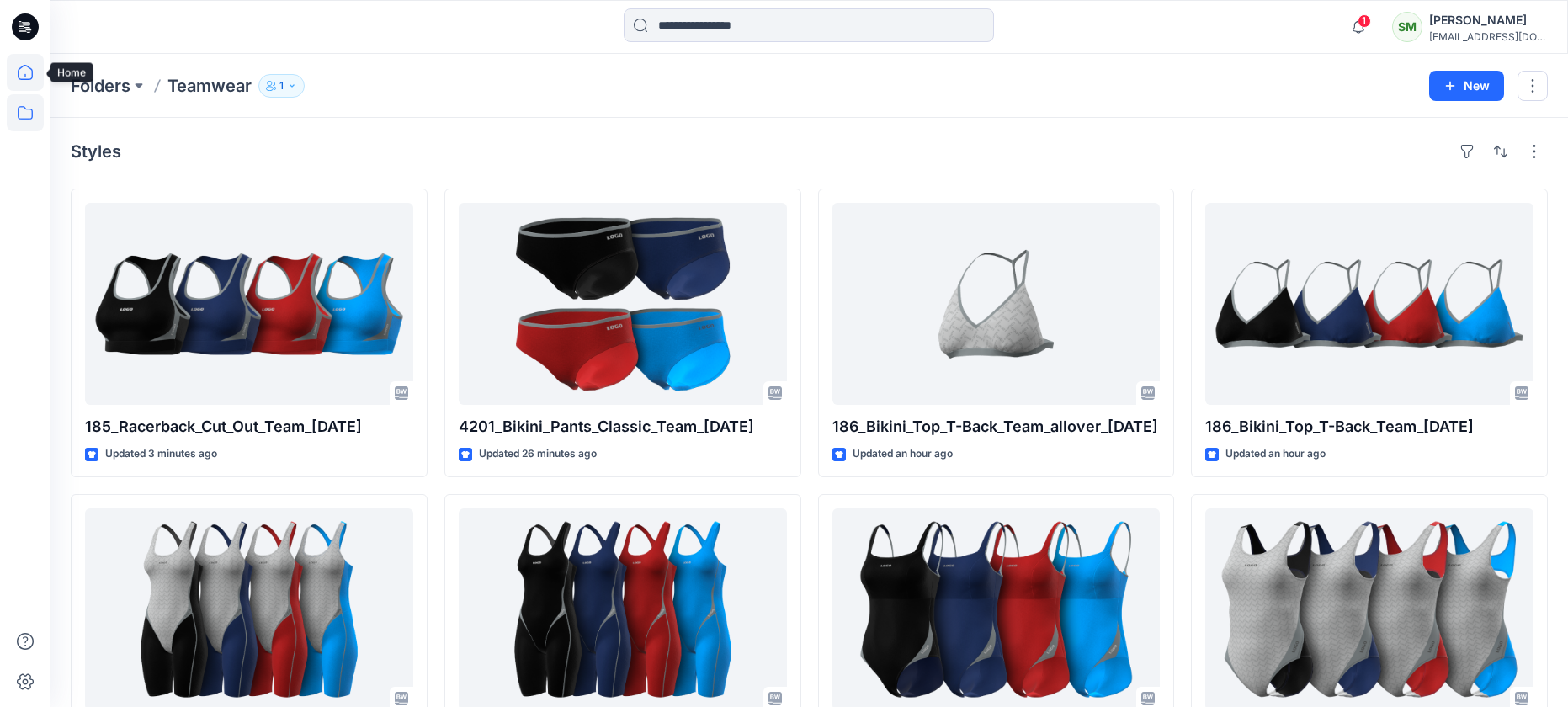
click at [28, 72] on icon at bounding box center [25, 72] width 37 height 37
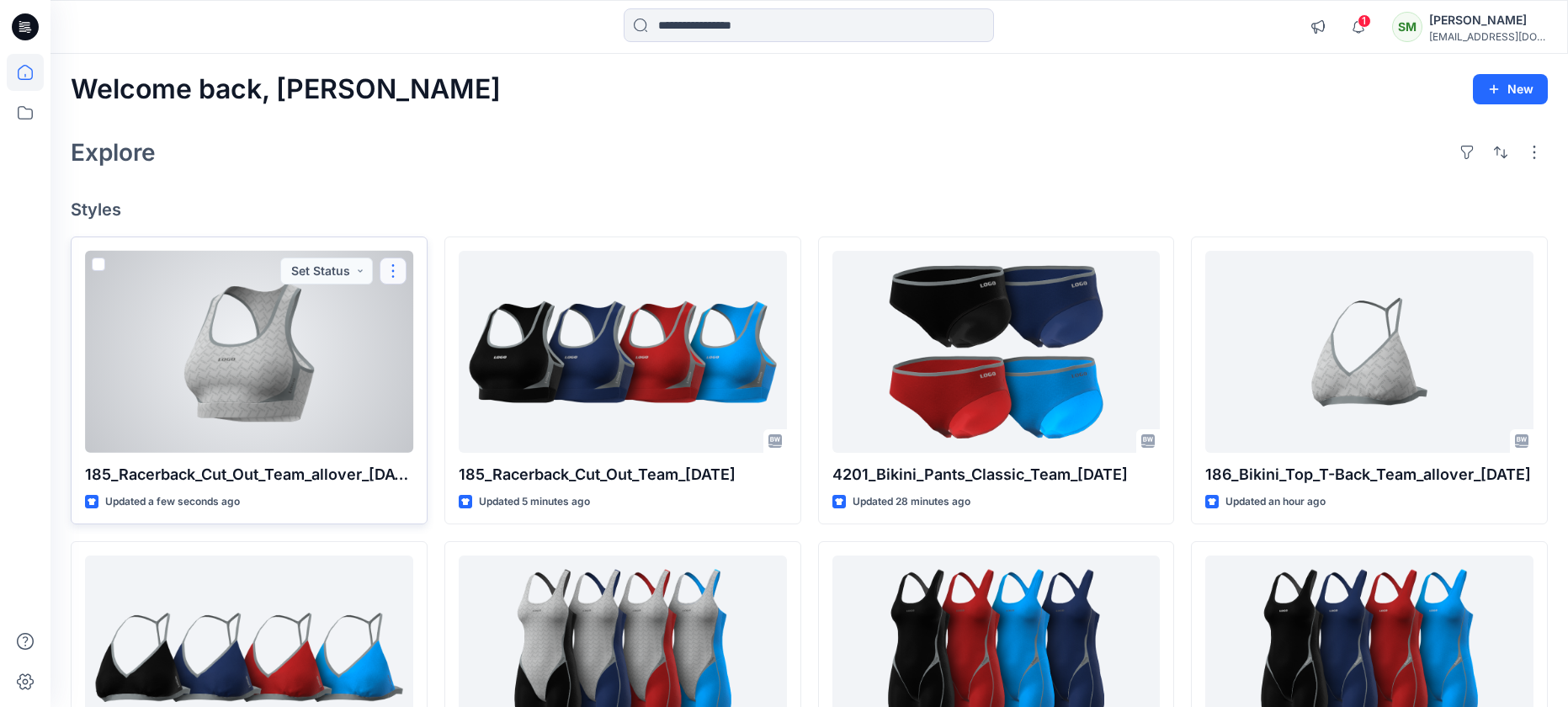
click at [393, 264] on button "button" at bounding box center [392, 271] width 27 height 27
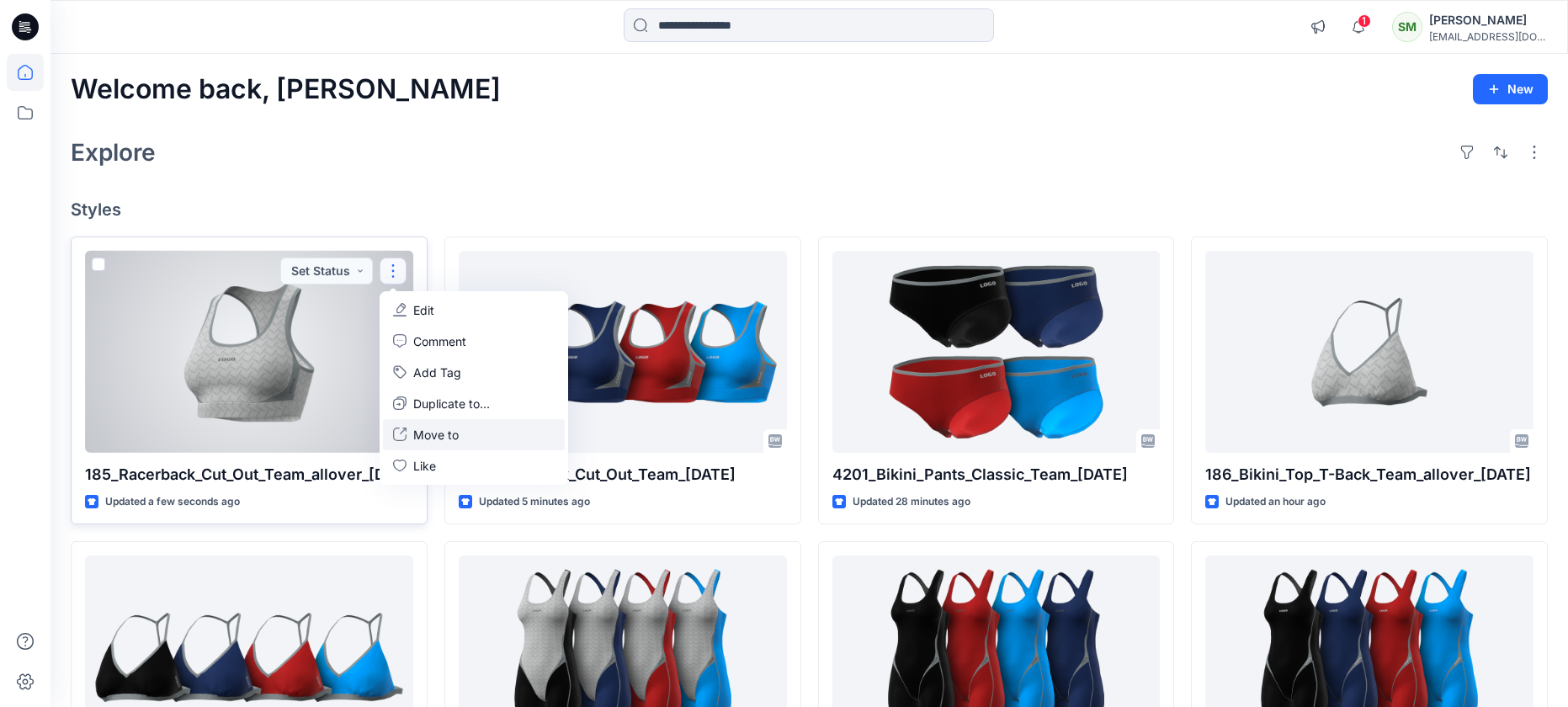
click at [435, 437] on p "Move to" at bounding box center [436, 435] width 45 height 18
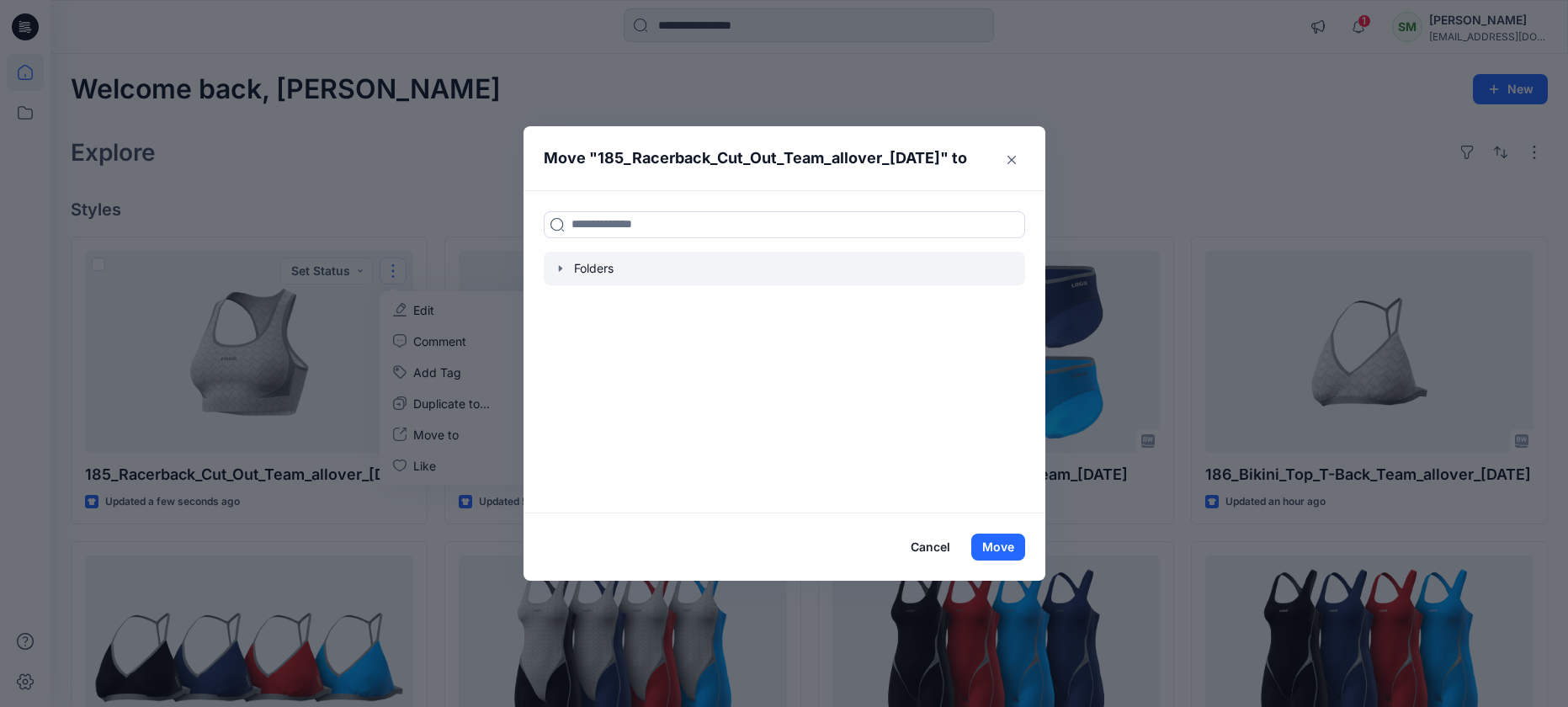
click at [589, 274] on div at bounding box center [784, 269] width 481 height 34
click at [563, 270] on icon "button" at bounding box center [560, 269] width 13 height 13
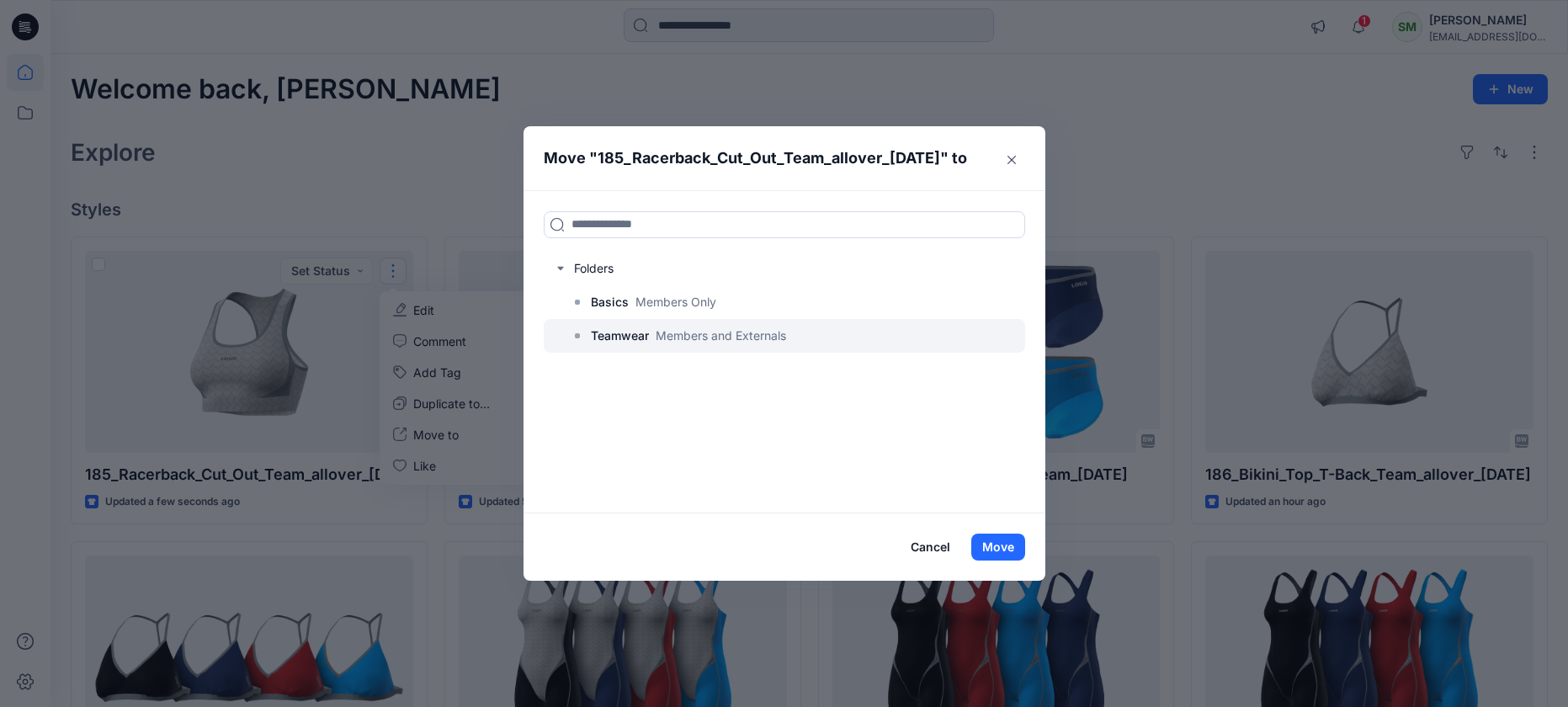
click at [607, 340] on p "Teamwear" at bounding box center [619, 335] width 58 height 20
click at [619, 337] on p "Teamwear" at bounding box center [619, 335] width 58 height 20
click at [1012, 551] on button "Move" at bounding box center [998, 547] width 54 height 27
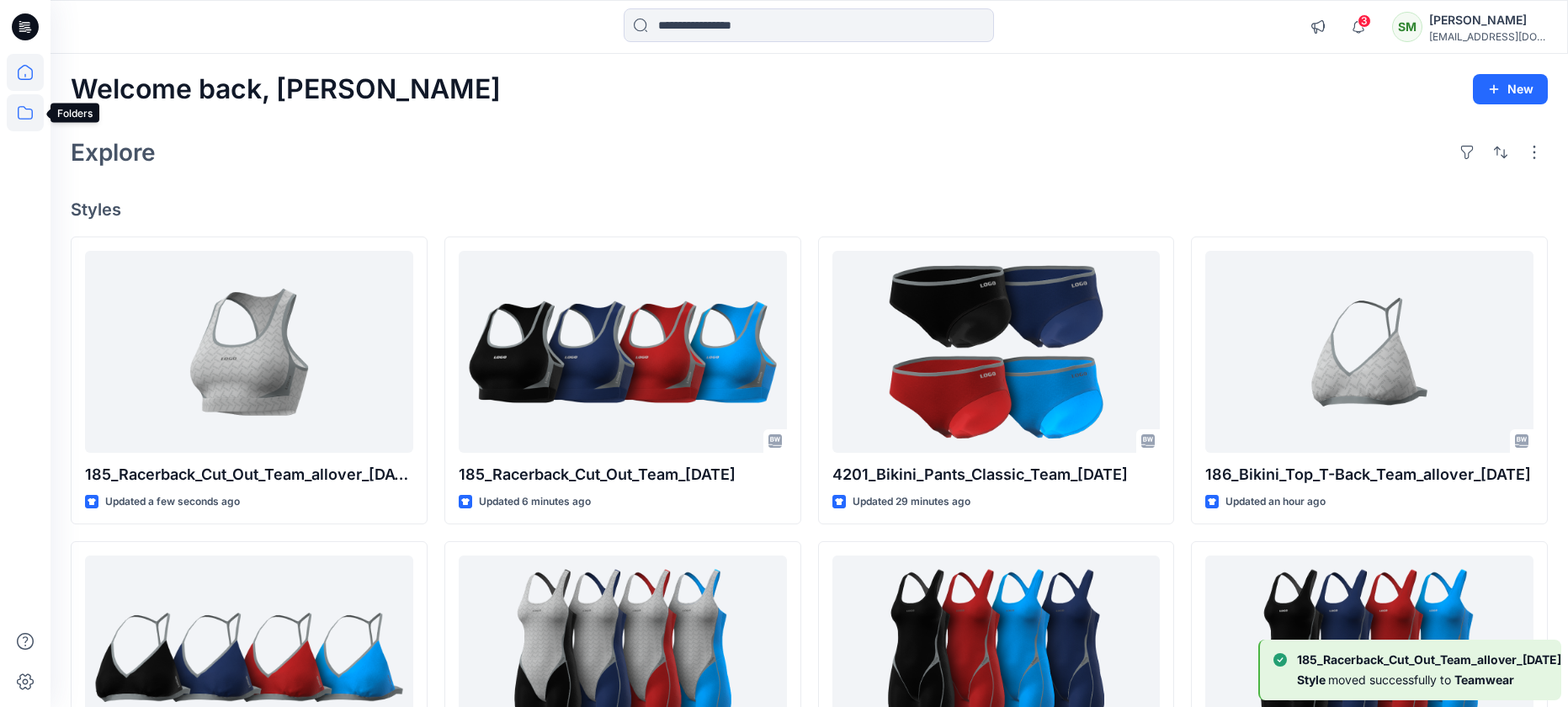
click at [20, 115] on icon at bounding box center [25, 112] width 37 height 37
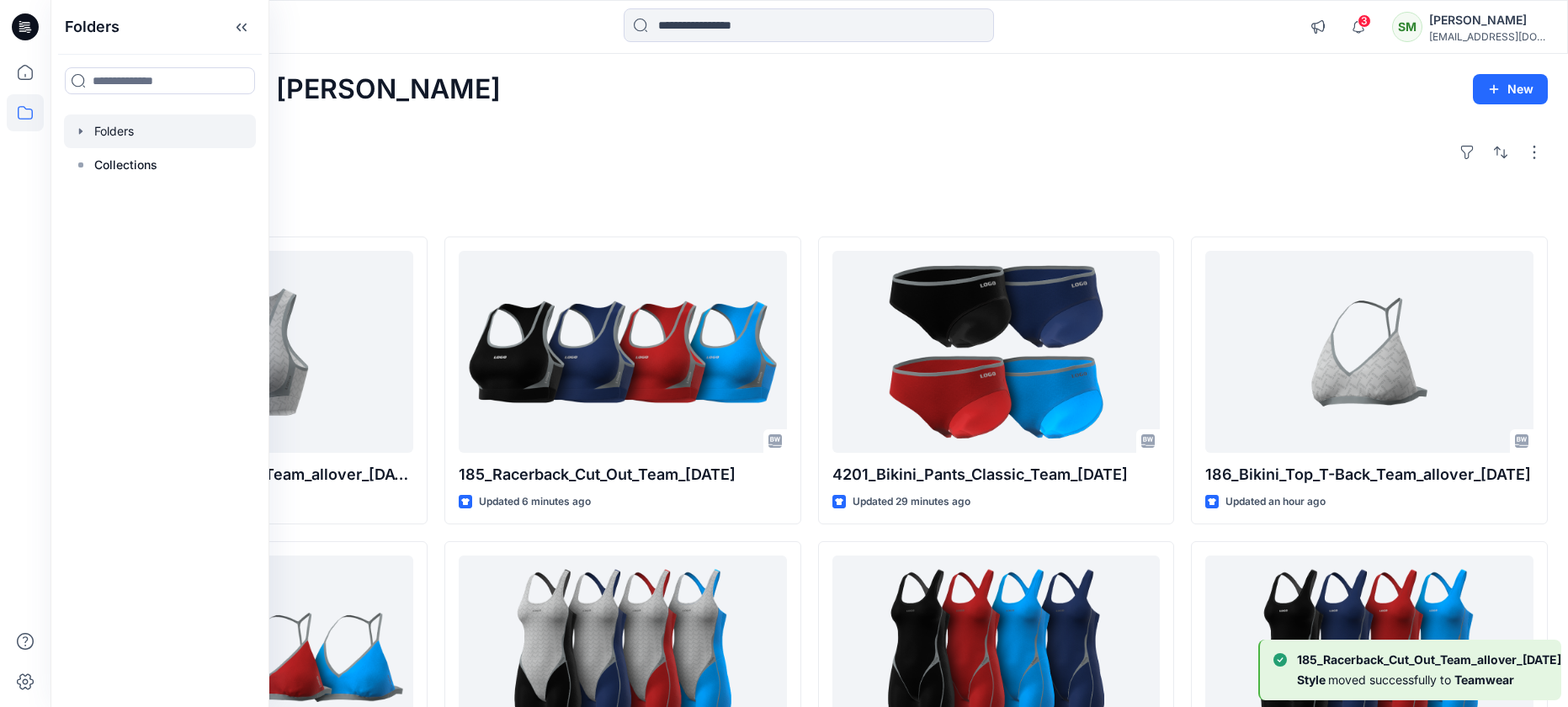
click at [98, 128] on div at bounding box center [159, 131] width 191 height 34
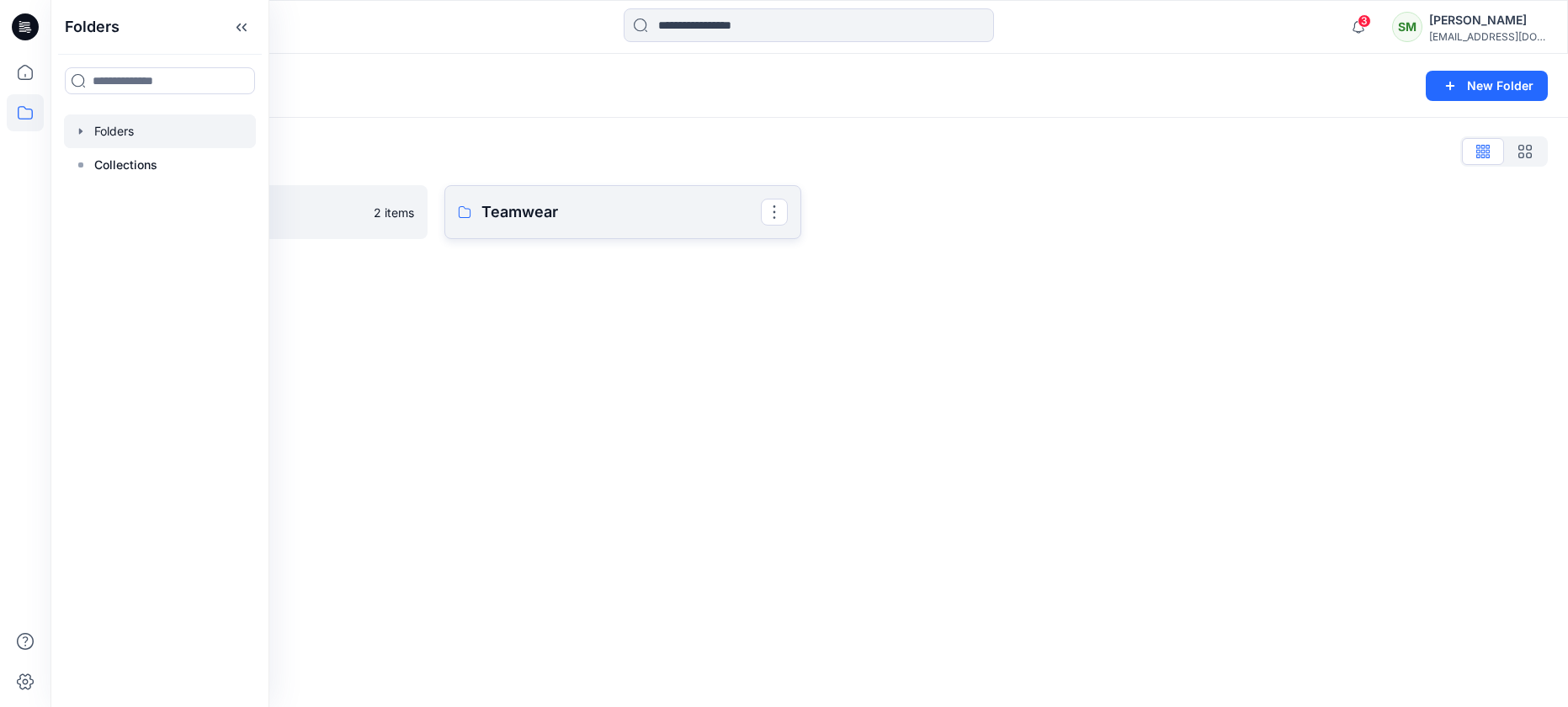
click at [497, 208] on p "Teamwear" at bounding box center [620, 211] width 279 height 24
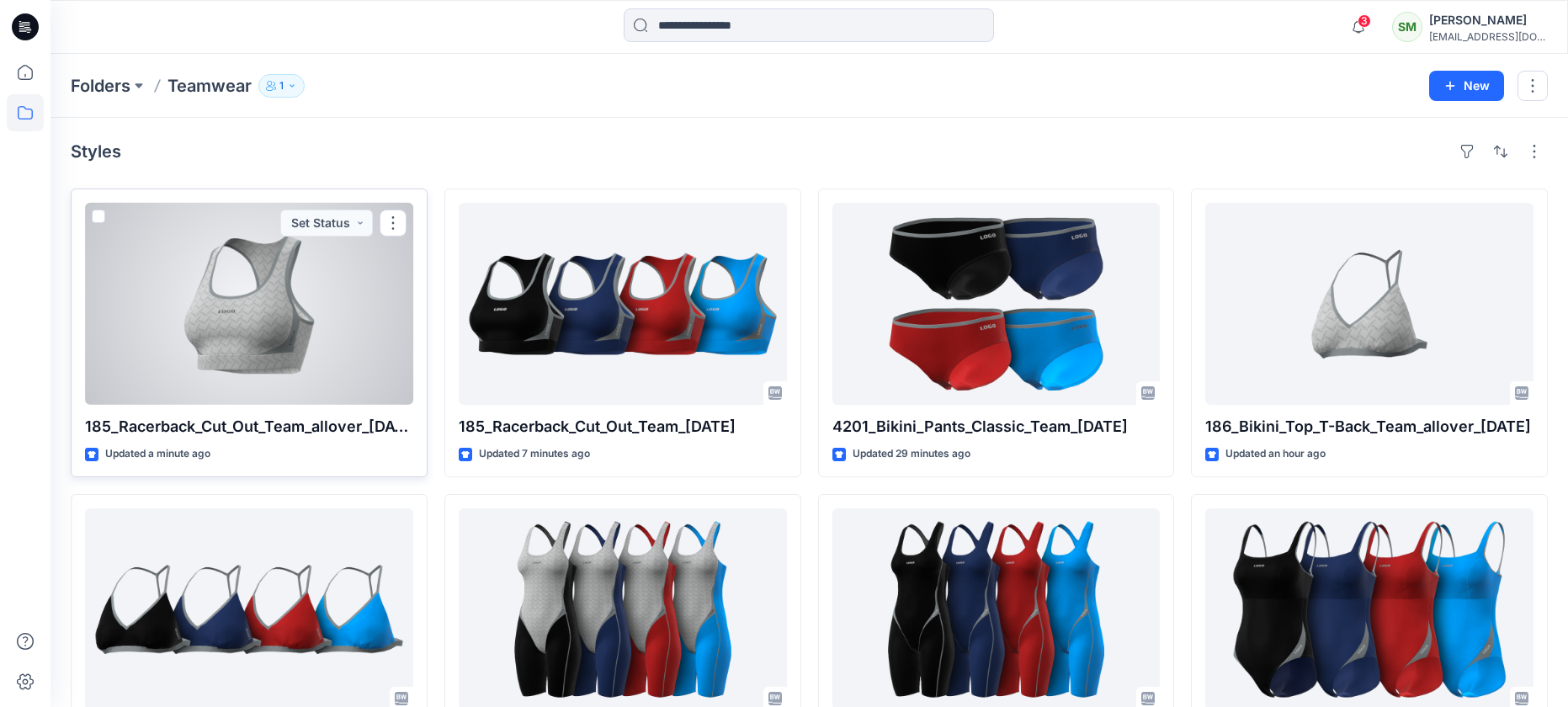
drag, startPoint x: 141, startPoint y: 194, endPoint x: 157, endPoint y: 196, distance: 16.1
click at [157, 196] on div "185_Racerback_Cut_Out_Team_allover_[DATE] Updated a minute ago Set Status" at bounding box center [249, 333] width 356 height 288
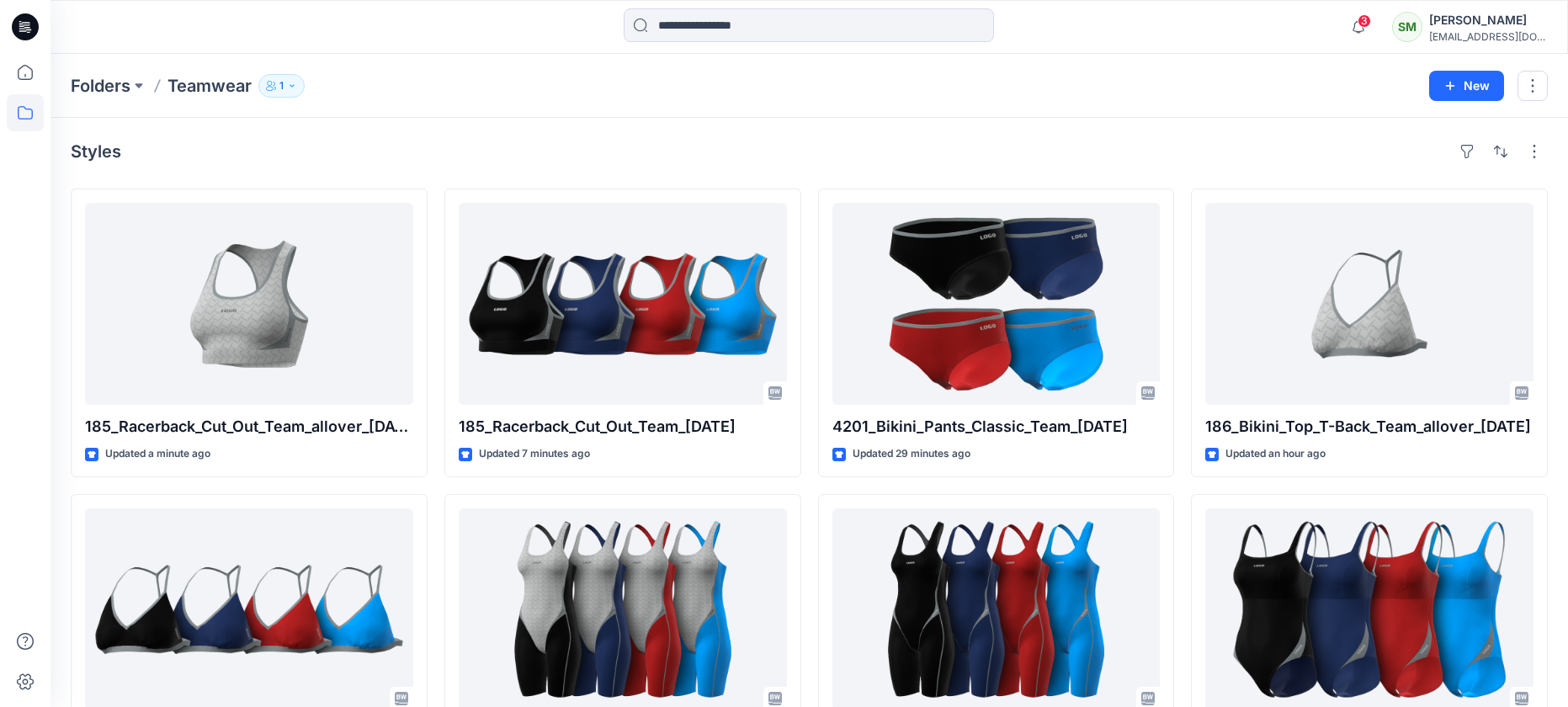
click at [239, 129] on div "Styles 185_Racerback_Cut_Out_Team_allover_[DATE] Updated a minute ago 186_Bikin…" at bounding box center [809, 613] width 1517 height 990
click at [1503, 149] on button "button" at bounding box center [1500, 151] width 27 height 27
click at [1216, 142] on div "Styles Last update A to Z" at bounding box center [809, 151] width 1477 height 27
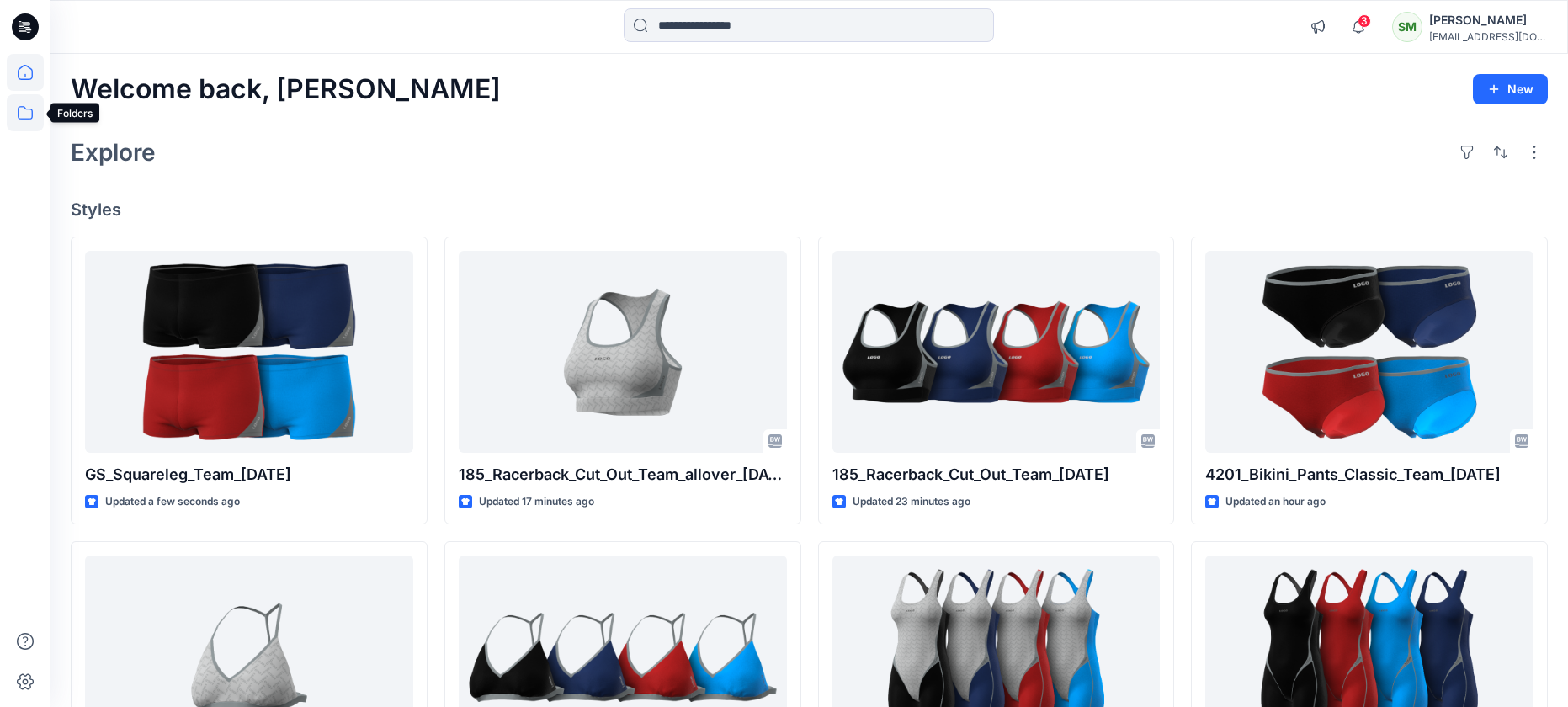
click at [21, 113] on icon at bounding box center [25, 112] width 37 height 37
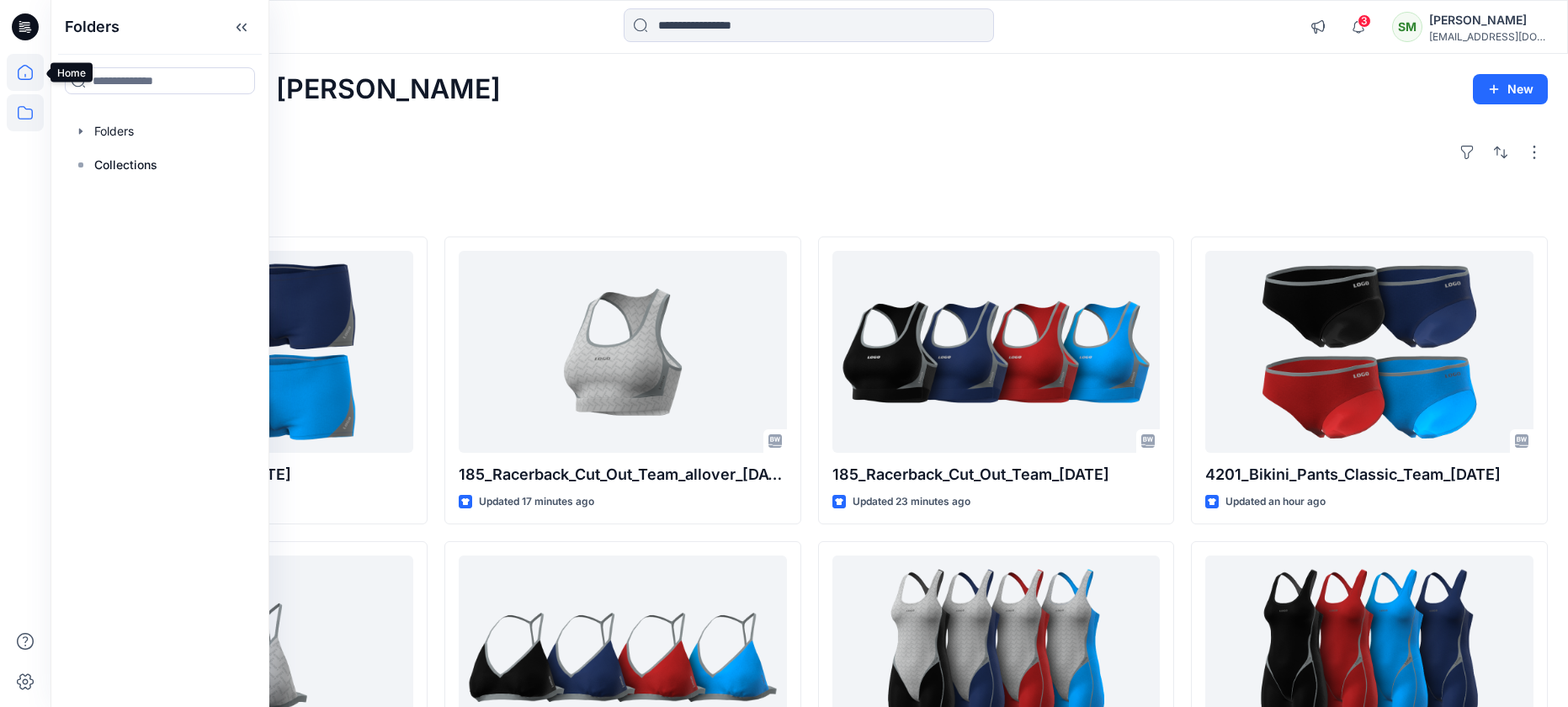
click at [25, 76] on icon at bounding box center [25, 72] width 37 height 37
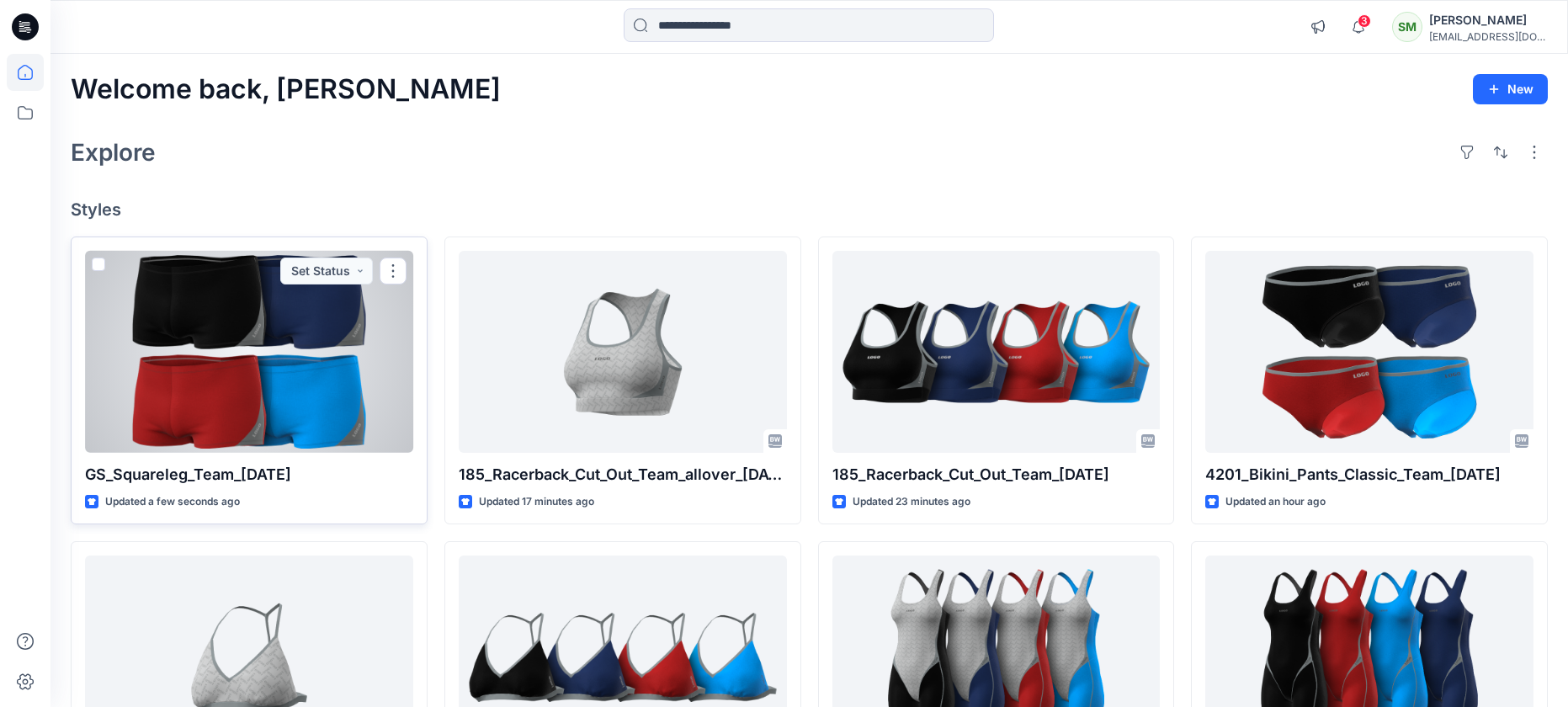
click at [231, 285] on div at bounding box center [249, 352] width 328 height 202
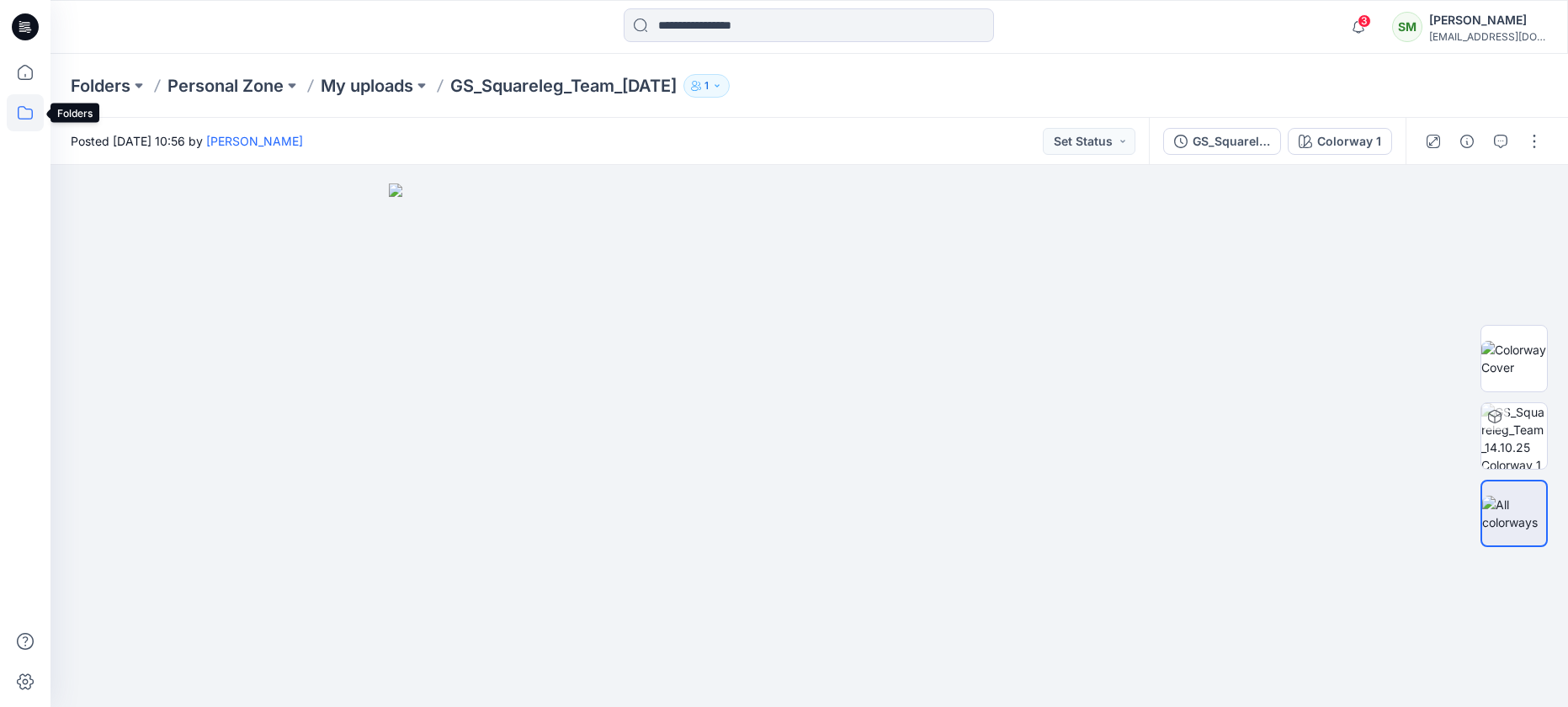
click at [18, 107] on icon at bounding box center [25, 112] width 37 height 37
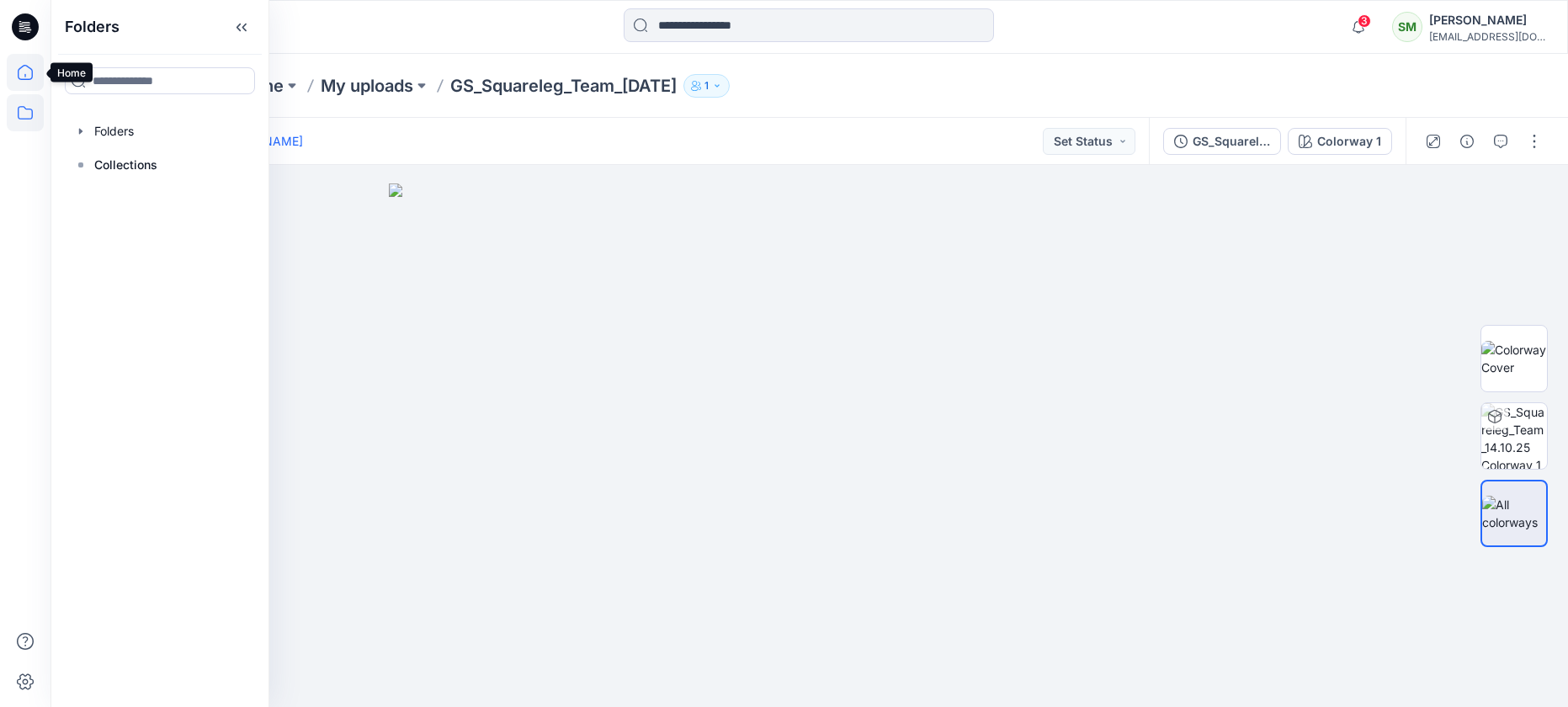
click at [23, 72] on icon at bounding box center [25, 72] width 37 height 37
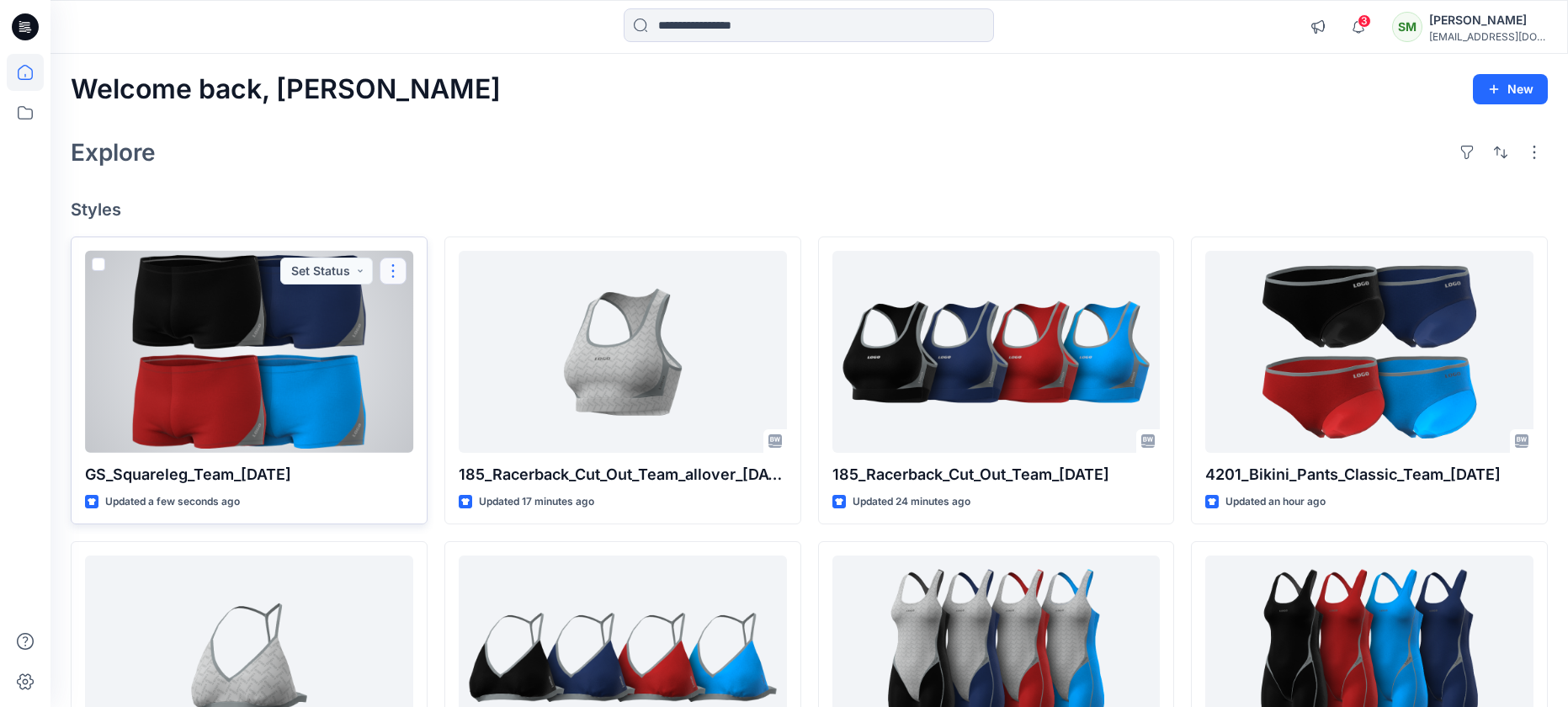
click at [394, 267] on button "button" at bounding box center [392, 271] width 27 height 27
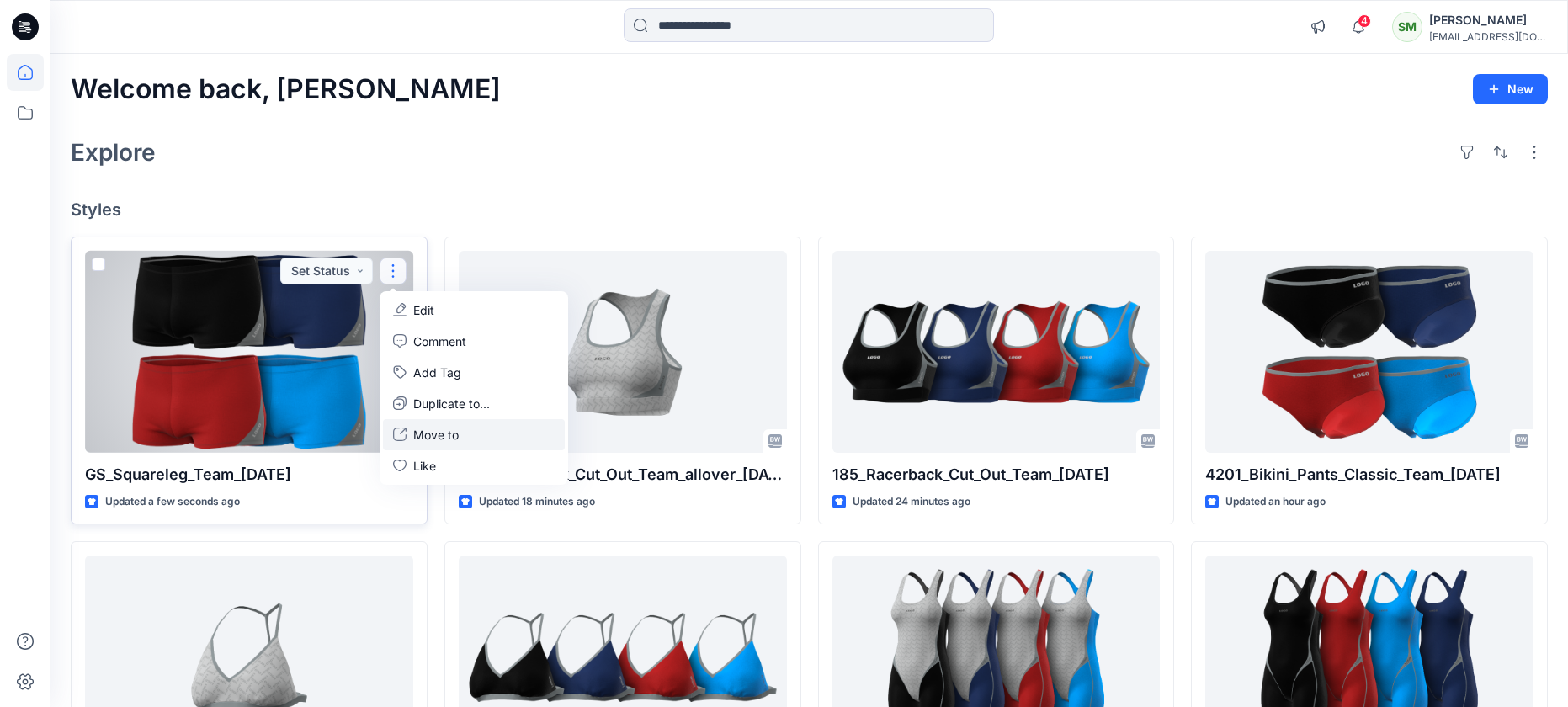
click at [430, 426] on p "Move to" at bounding box center [436, 435] width 45 height 18
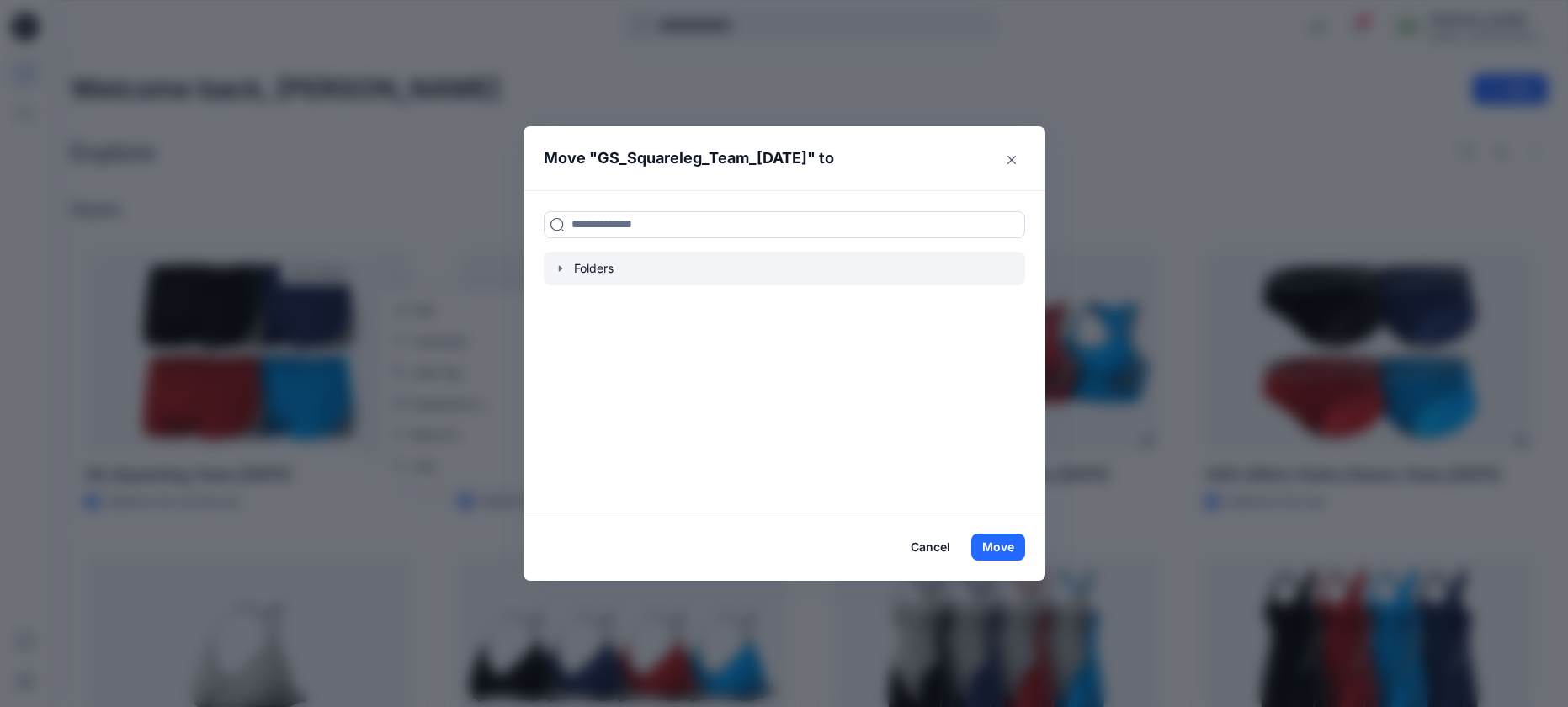
click at [565, 266] on icon "button" at bounding box center [560, 269] width 13 height 13
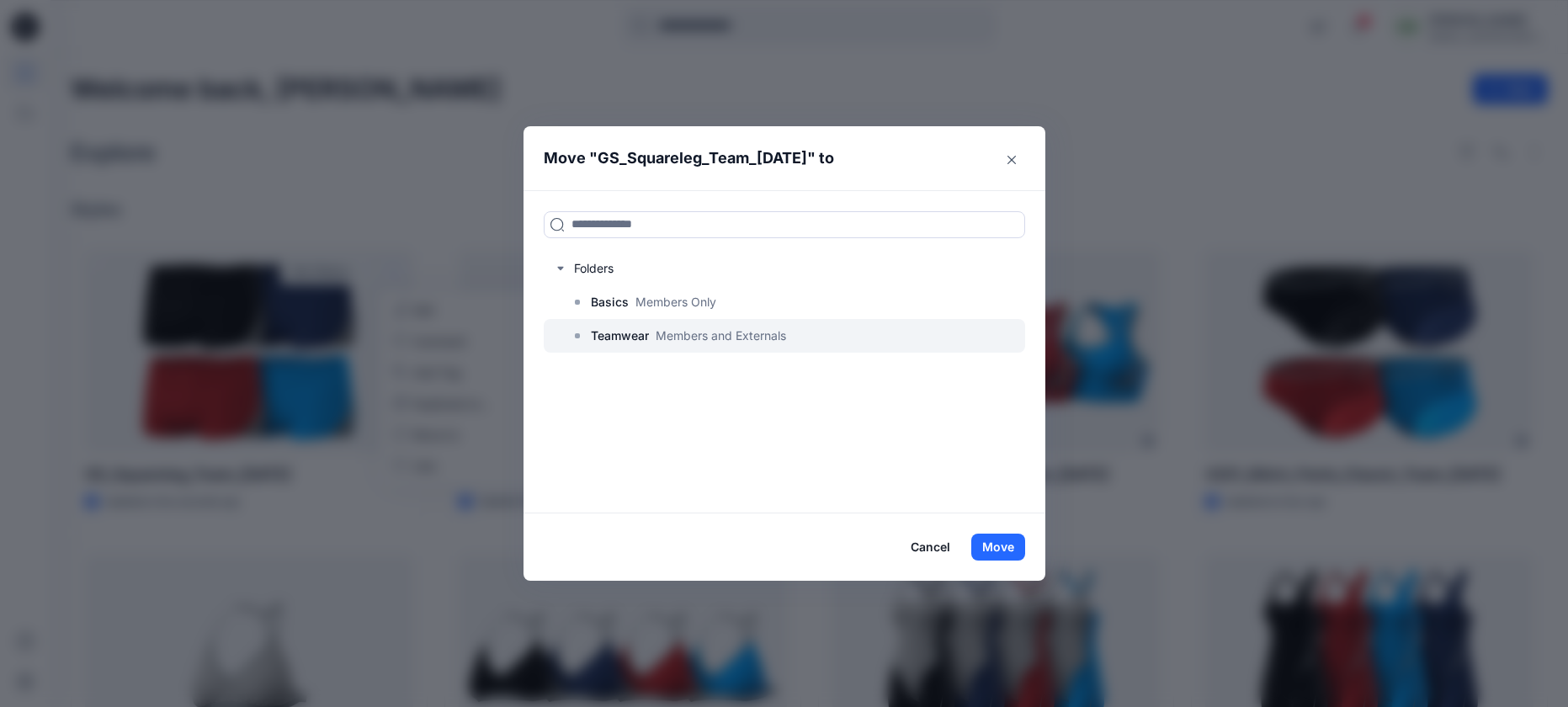
click at [598, 327] on p "Teamwear" at bounding box center [619, 335] width 58 height 20
click at [1007, 544] on button "Move" at bounding box center [998, 547] width 54 height 27
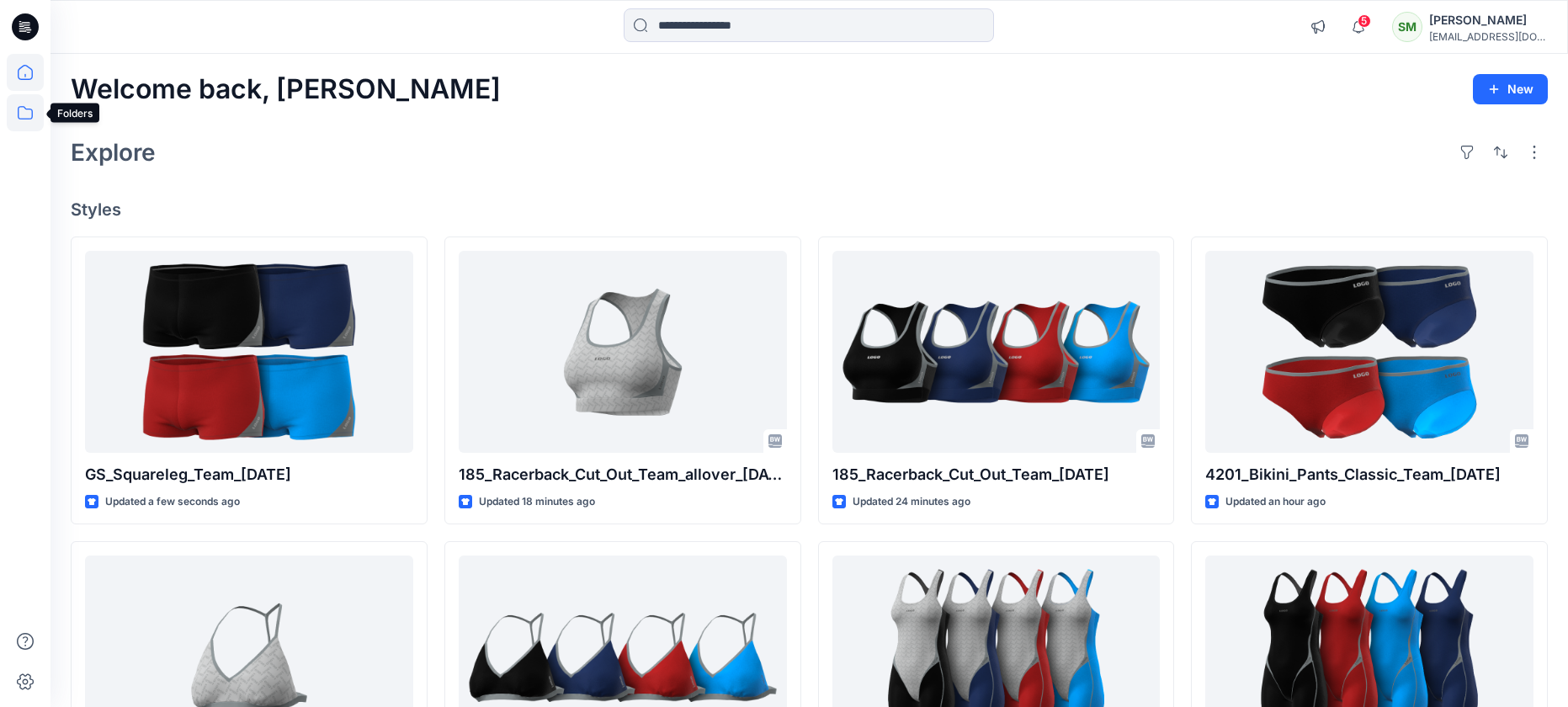
click at [30, 106] on icon at bounding box center [25, 112] width 37 height 37
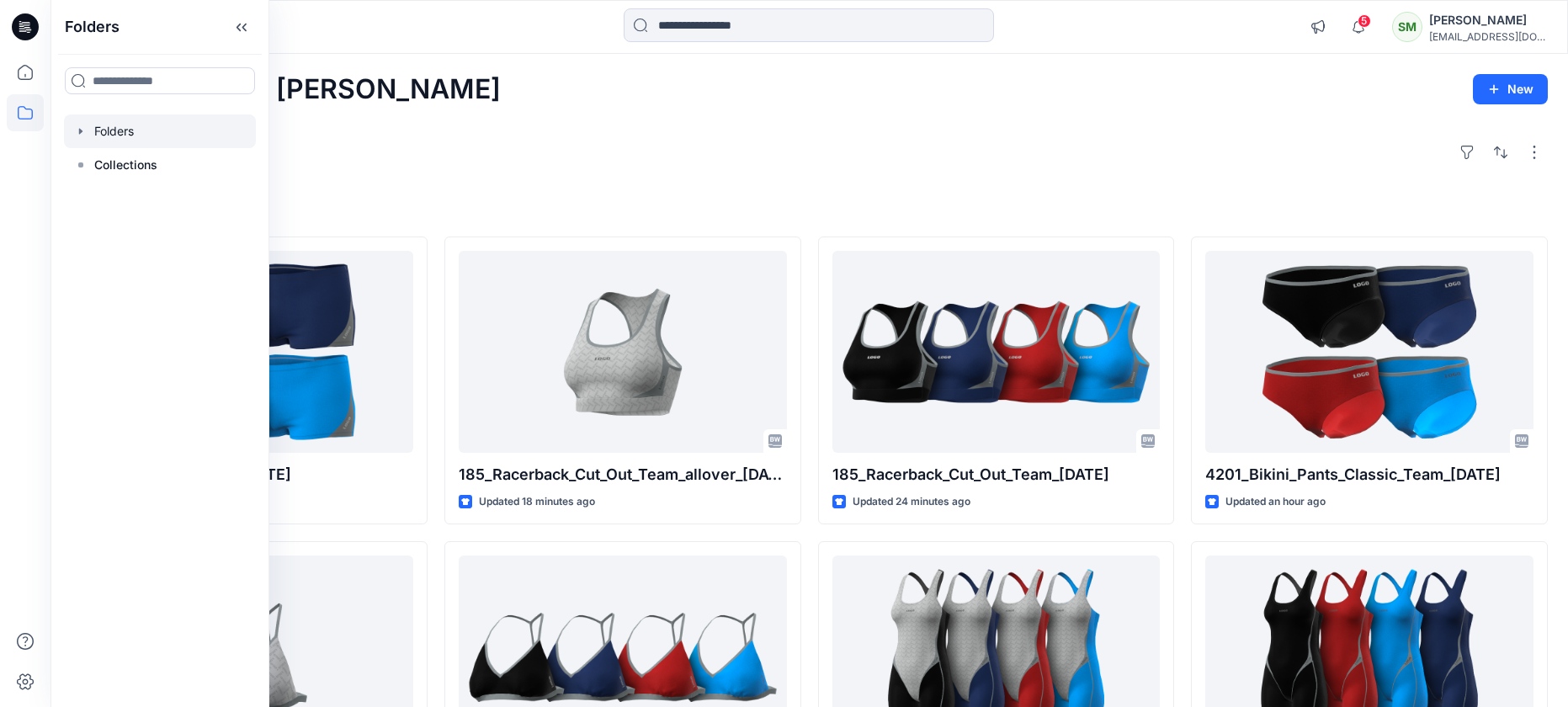
click at [109, 134] on div at bounding box center [159, 131] width 191 height 34
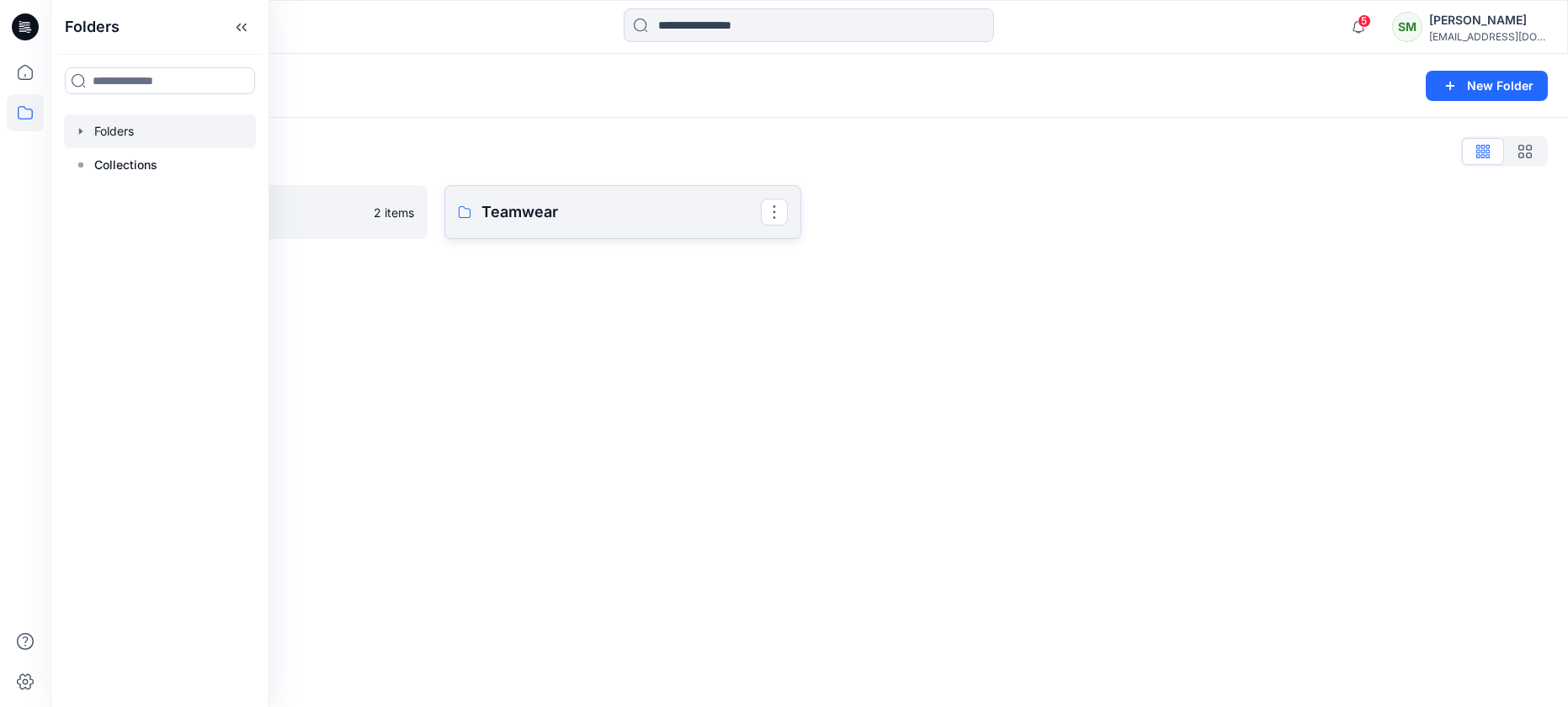
click at [504, 197] on link "Teamwear" at bounding box center [622, 211] width 356 height 54
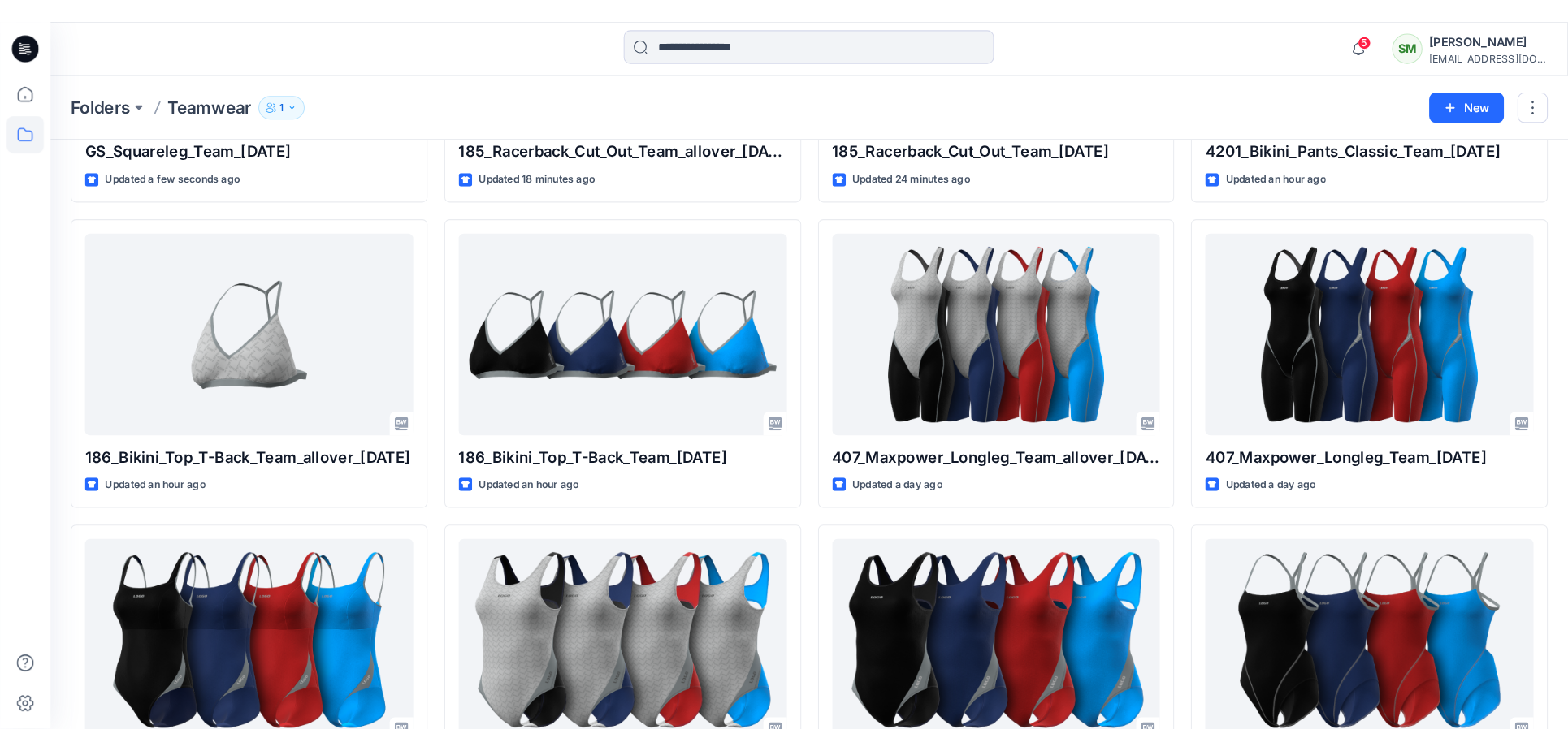
scroll to position [289, 0]
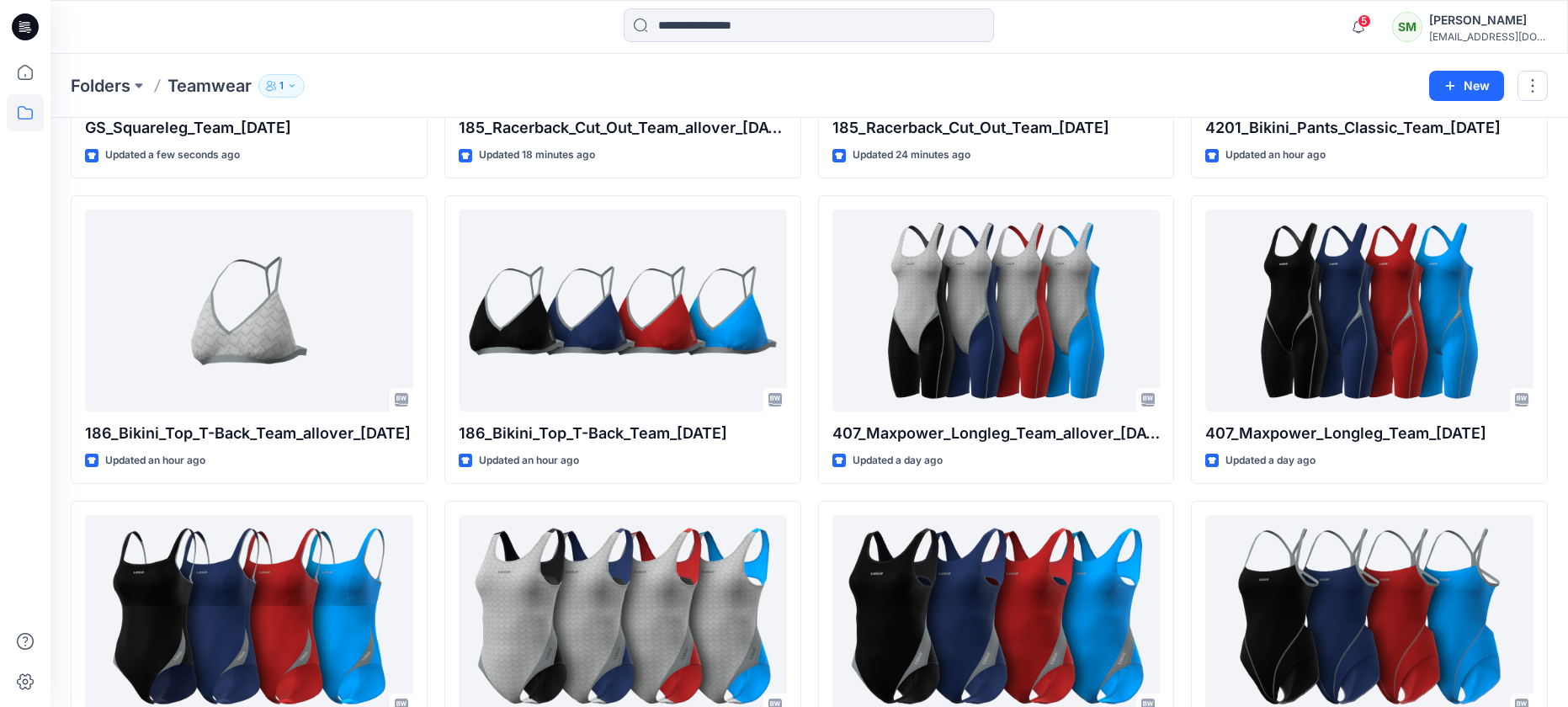
click at [1564, 703] on div "Styles GS_Squareleg_Team_14.10.25 Updated a few seconds ago 186_Bikini_Top_T-Ba…" at bounding box center [809, 467] width 1517 height 1295
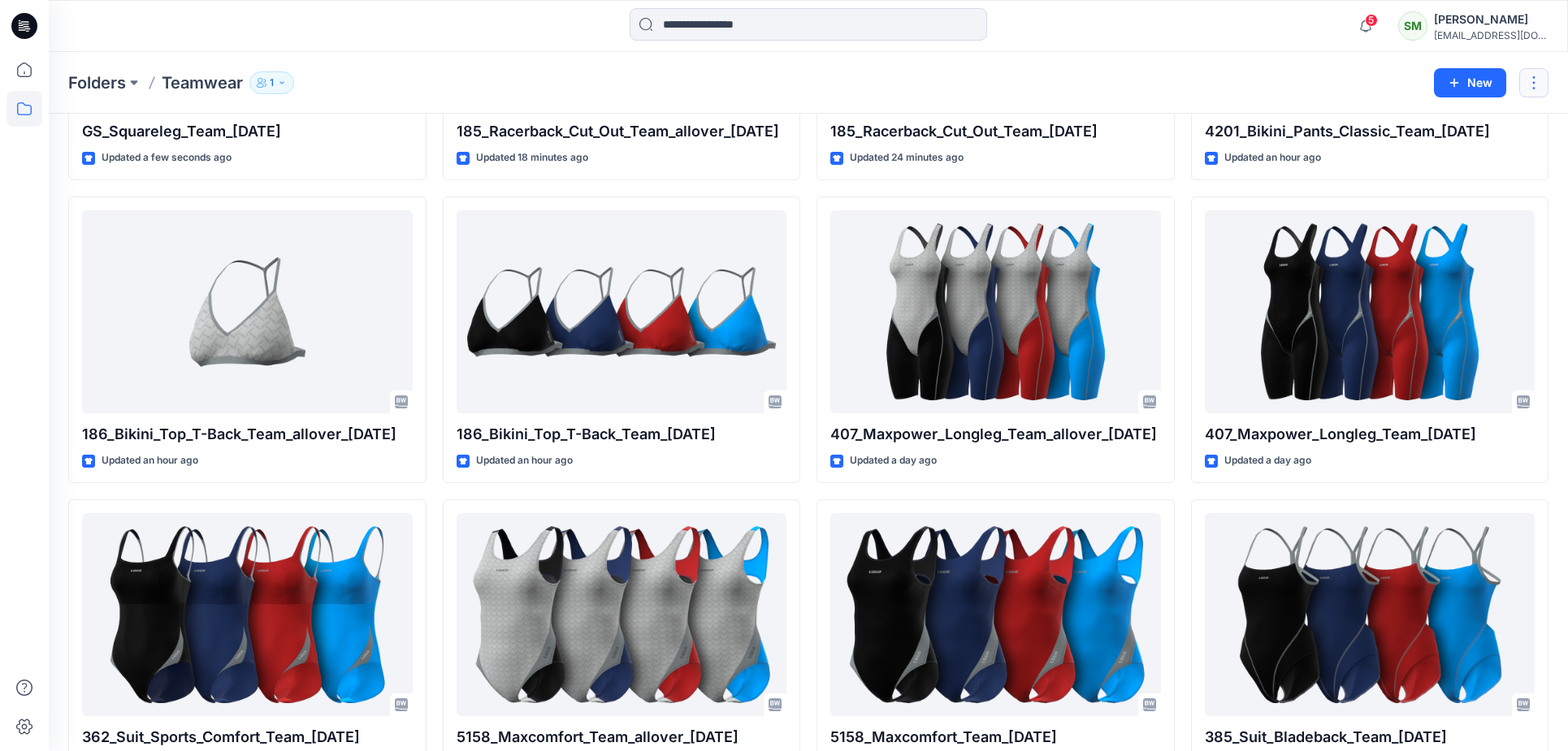
click at [1513, 75] on button "button" at bounding box center [1534, 83] width 29 height 29
click at [1166, 67] on div "Folders Teamwear 1 New Edit Duplicate to... Manage Users Delete Folder" at bounding box center [809, 83] width 1520 height 62
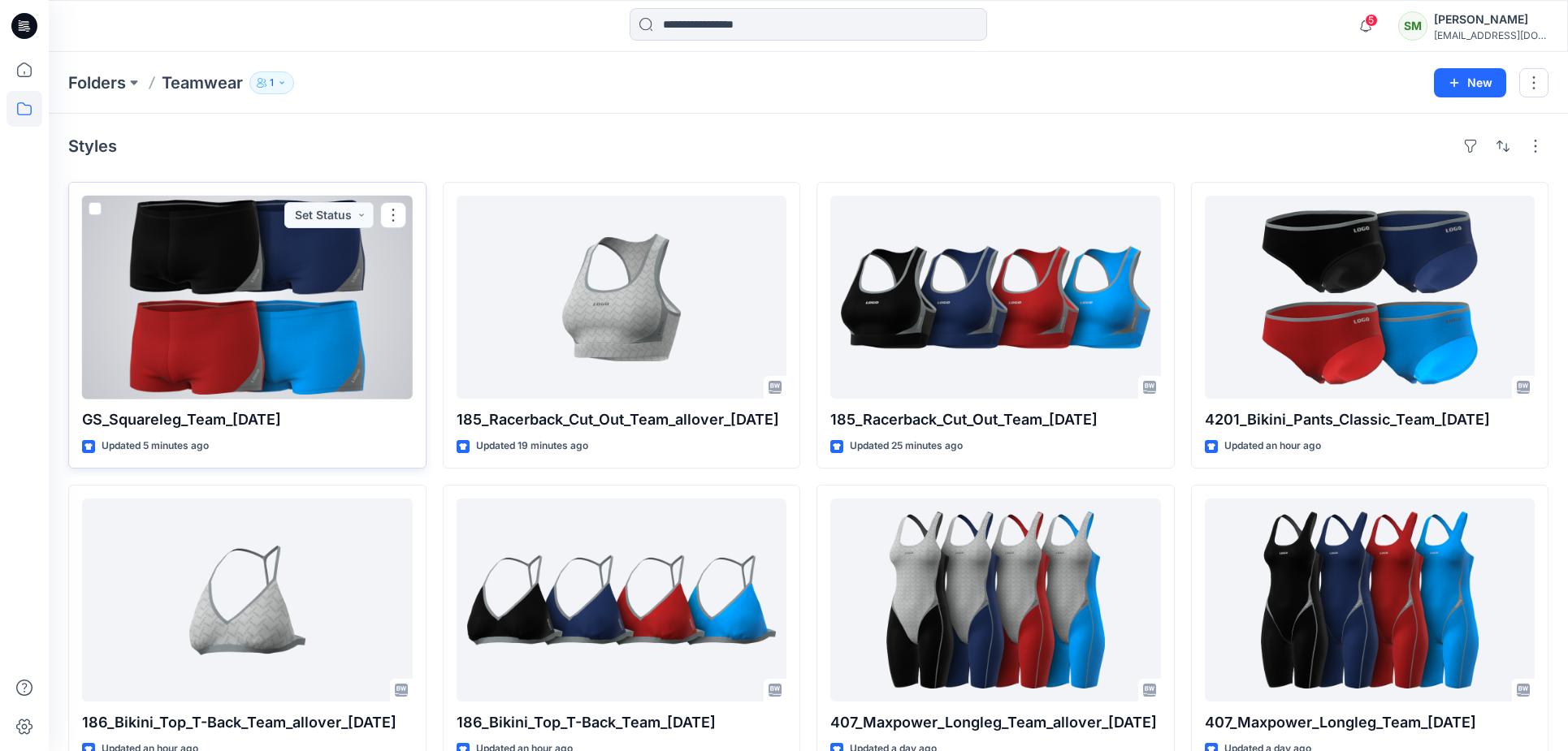
scroll to position [0, 0]
